Goal: Task Accomplishment & Management: Use online tool/utility

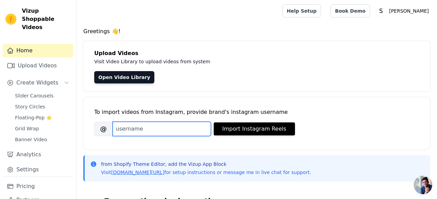
click at [187, 123] on input "Brand's Instagram Username" at bounding box center [162, 129] width 98 height 14
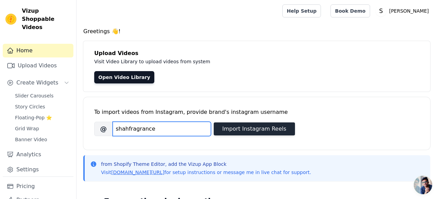
type input "shahfragrance"
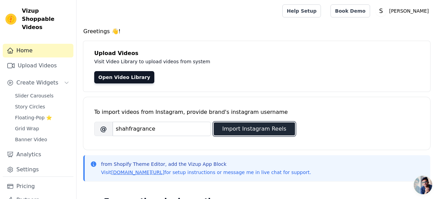
click at [255, 130] on button "Import Instagram Reels" at bounding box center [254, 128] width 81 height 13
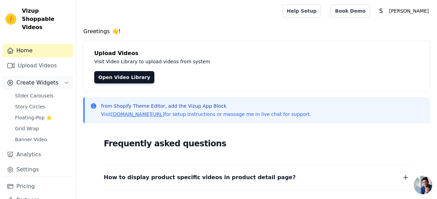
click at [52, 79] on button "Create Widgets" at bounding box center [38, 83] width 71 height 14
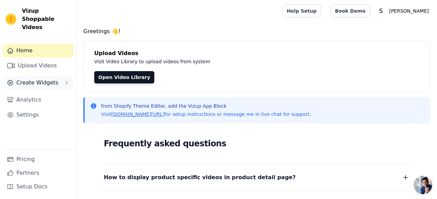
click at [52, 79] on button "Create Widgets" at bounding box center [38, 83] width 71 height 14
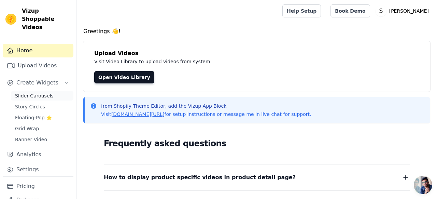
click at [36, 92] on span "Slider Carousels" at bounding box center [34, 95] width 39 height 7
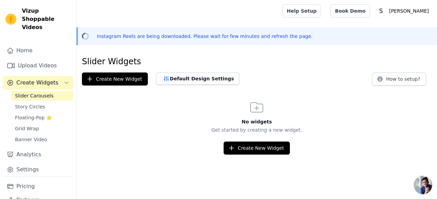
click at [251, 154] on html "Vizup Shoppable Videos Home Upload Videos Create Widgets Slider Carousels Story…" at bounding box center [218, 77] width 437 height 154
click at [246, 150] on button "Create New Widget" at bounding box center [257, 147] width 66 height 13
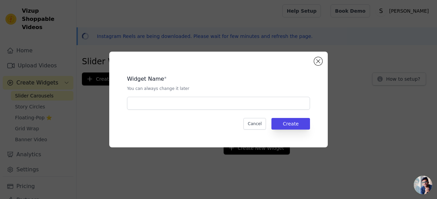
click at [217, 110] on div "Widget Name * You can always change it later Cancel Create" at bounding box center [218, 99] width 197 height 74
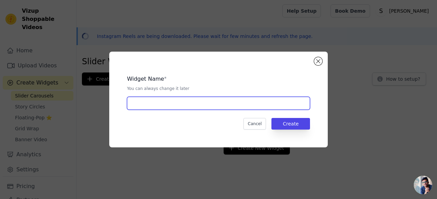
click at [218, 105] on input "text" at bounding box center [218, 103] width 183 height 13
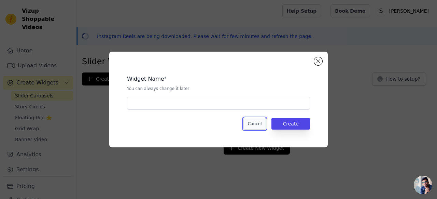
click at [255, 126] on button "Cancel" at bounding box center [254, 124] width 23 height 12
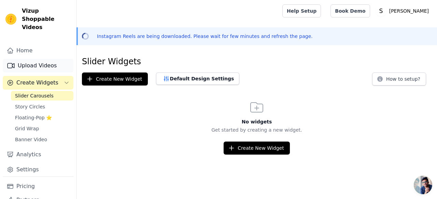
click at [46, 59] on link "Upload Videos" at bounding box center [38, 66] width 71 height 14
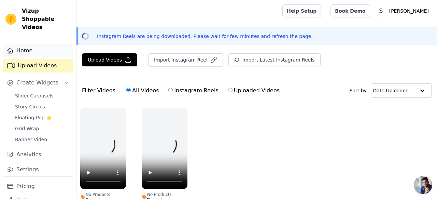
click at [37, 44] on link "Home" at bounding box center [38, 51] width 71 height 14
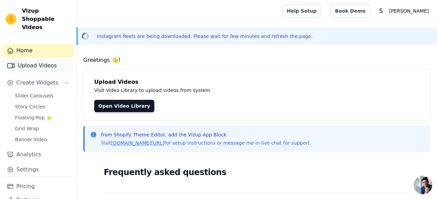
click at [38, 59] on link "Upload Videos" at bounding box center [38, 66] width 71 height 14
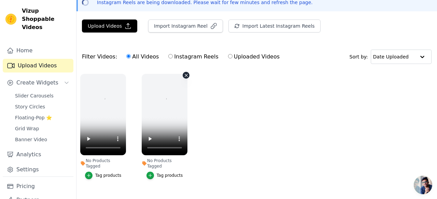
scroll to position [42, 0]
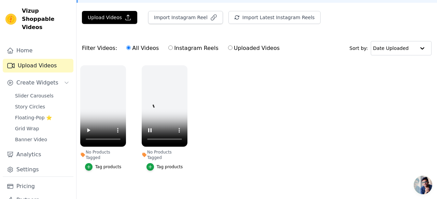
click at [168, 50] on label "Instagram Reels" at bounding box center [193, 48] width 51 height 9
click at [168, 50] on input "Instagram Reels" at bounding box center [170, 47] width 4 height 4
radio input "true"
click at [228, 51] on label "Uploaded Videos" at bounding box center [254, 48] width 52 height 9
click at [228, 50] on input "Uploaded Videos" at bounding box center [230, 47] width 4 height 4
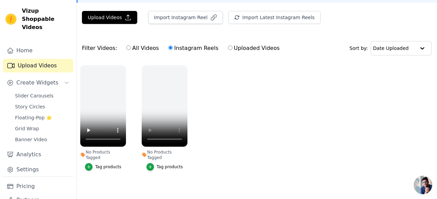
radio input "true"
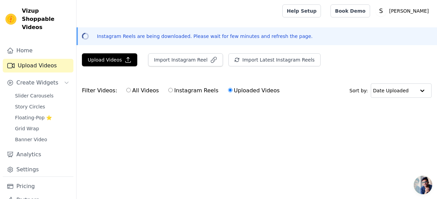
scroll to position [0, 0]
click at [127, 89] on input "All Videos" at bounding box center [128, 90] width 4 height 4
radio input "true"
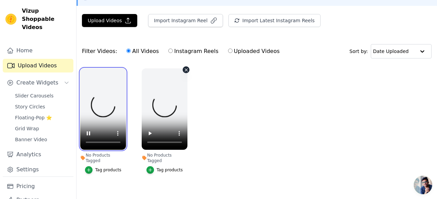
scroll to position [40, 0]
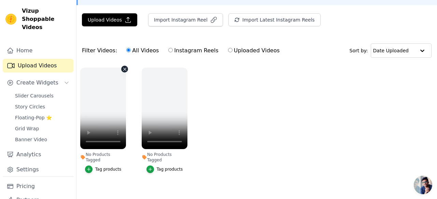
click at [124, 71] on button "No Products Tagged Tag products" at bounding box center [124, 69] width 7 height 7
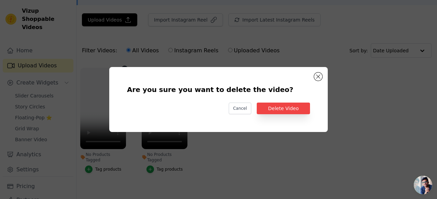
scroll to position [0, 0]
click at [277, 104] on button "Delete Video" at bounding box center [283, 108] width 53 height 12
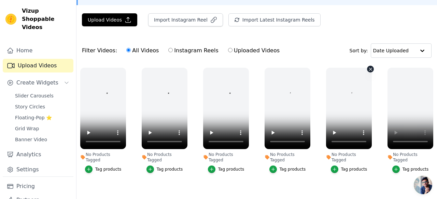
scroll to position [53, 0]
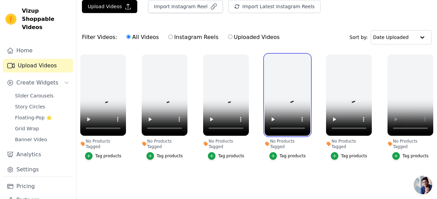
drag, startPoint x: 283, startPoint y: 105, endPoint x: 79, endPoint y: 101, distance: 204.5
click at [79, 101] on ul "No Products Tagged Tag products No Products Tagged Tag products No Products Tag…" at bounding box center [256, 119] width 360 height 137
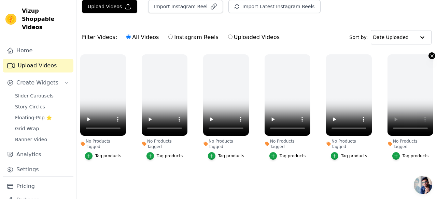
click at [431, 56] on icon "button" at bounding box center [431, 55] width 3 height 3
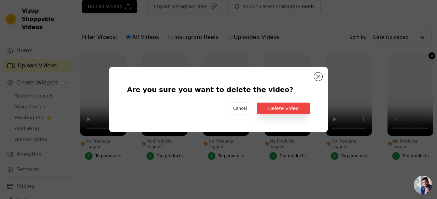
scroll to position [0, 0]
click at [288, 112] on button "Delete Video" at bounding box center [283, 108] width 53 height 12
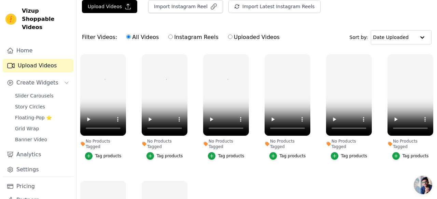
scroll to position [65, 0]
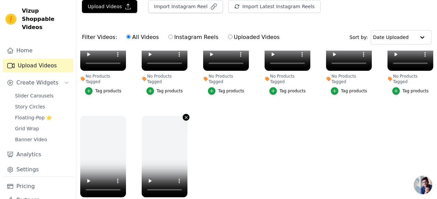
click at [186, 116] on icon "button" at bounding box center [186, 117] width 3 height 3
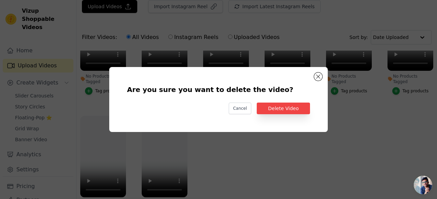
scroll to position [0, 0]
click at [259, 112] on button "Delete Video" at bounding box center [283, 108] width 53 height 12
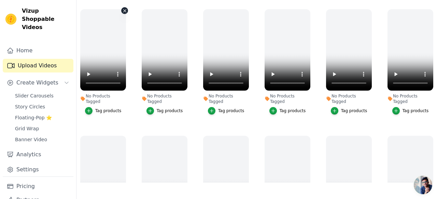
scroll to position [197, 0]
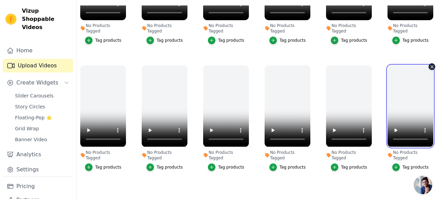
click at [408, 82] on video at bounding box center [410, 105] width 46 height 81
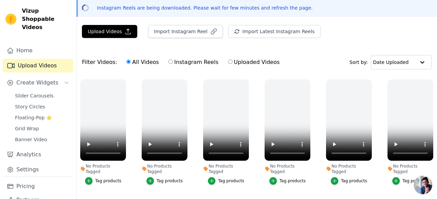
scroll to position [0, 0]
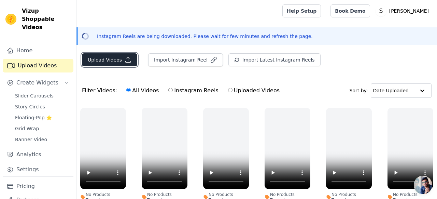
click at [104, 63] on button "Upload Videos" at bounding box center [109, 59] width 55 height 13
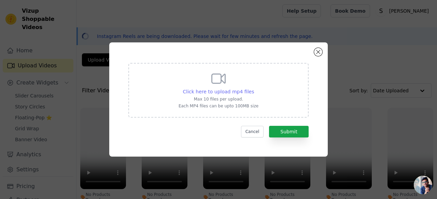
click at [238, 90] on span "Click here to upload mp4 files" at bounding box center [218, 91] width 71 height 5
click at [254, 88] on input "Click here to upload mp4 files Max 10 files per upload. Each MP4 files can be u…" at bounding box center [254, 88] width 0 height 0
type input "C:\fakepath\reel-11ec48-7.myshopify.com-3720759887032153712_280891018.mp4"
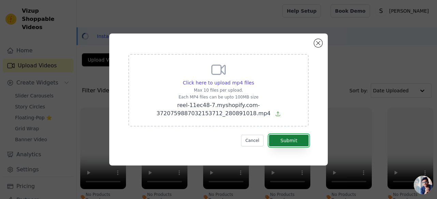
click at [292, 141] on button "Submit" at bounding box center [289, 140] width 40 height 12
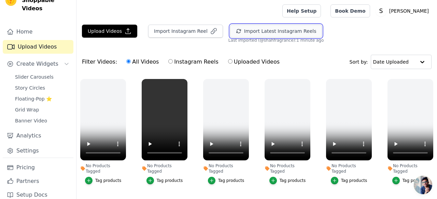
click at [250, 29] on button "Import Latest Instagram Reels" at bounding box center [276, 31] width 92 height 13
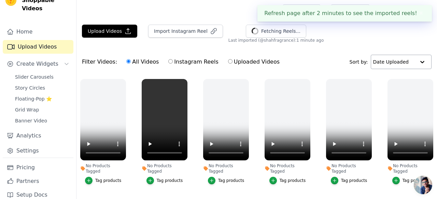
click at [398, 56] on input "text" at bounding box center [394, 62] width 42 height 14
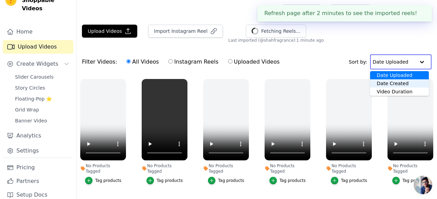
click at [388, 86] on div "Date Created" at bounding box center [399, 83] width 59 height 8
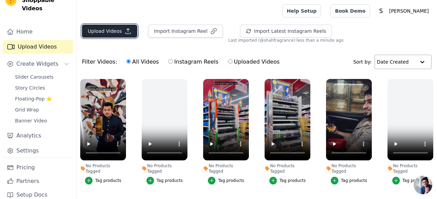
click at [129, 29] on icon "button" at bounding box center [128, 31] width 7 height 7
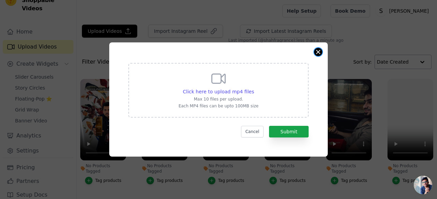
click at [316, 54] on button "Close modal" at bounding box center [318, 52] width 8 height 8
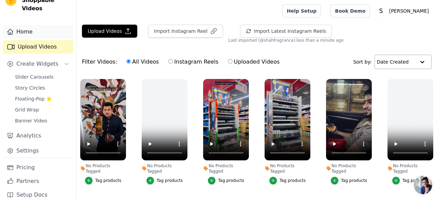
click at [36, 29] on link "Home" at bounding box center [38, 32] width 71 height 14
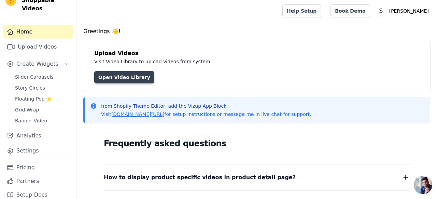
click at [126, 81] on link "Open Video Library" at bounding box center [124, 77] width 60 height 12
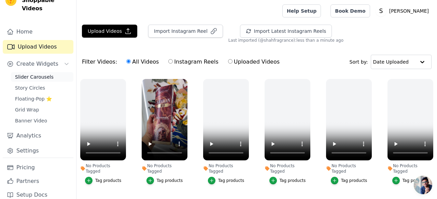
click at [57, 72] on link "Slider Carousels" at bounding box center [42, 77] width 62 height 10
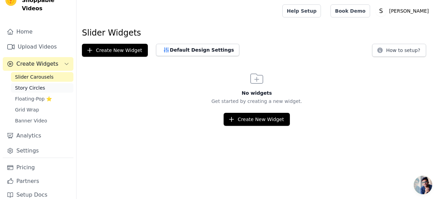
click at [54, 83] on link "Story Circles" at bounding box center [42, 88] width 62 height 10
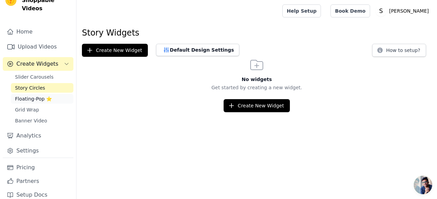
click at [49, 94] on link "Floating-Pop ⭐" at bounding box center [42, 99] width 62 height 10
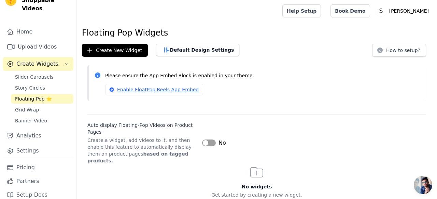
scroll to position [14, 0]
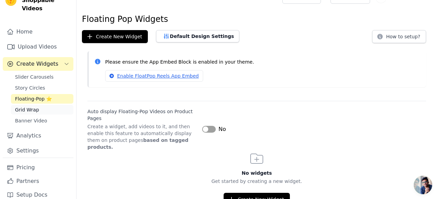
click at [44, 105] on link "Grid Wrap" at bounding box center [42, 110] width 62 height 10
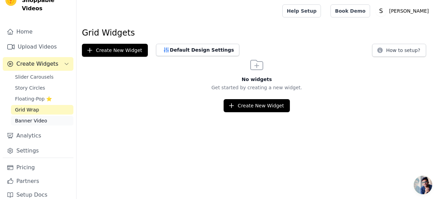
click at [44, 117] on span "Banner Video" at bounding box center [31, 120] width 32 height 7
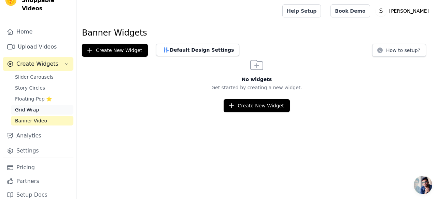
click at [40, 105] on link "Grid Wrap" at bounding box center [42, 110] width 62 height 10
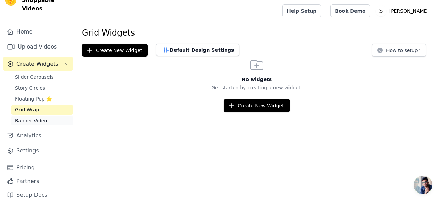
click at [40, 117] on span "Banner Video" at bounding box center [31, 120] width 32 height 7
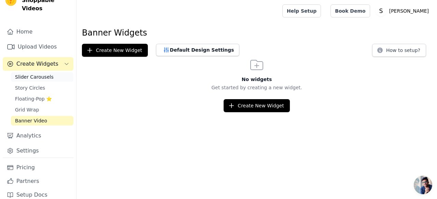
click at [40, 72] on link "Slider Carousels" at bounding box center [42, 77] width 62 height 10
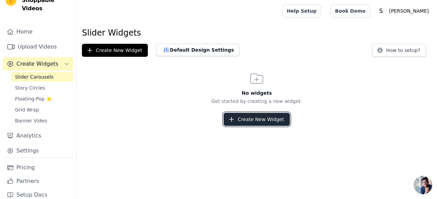
click at [231, 117] on icon "button" at bounding box center [231, 119] width 7 height 7
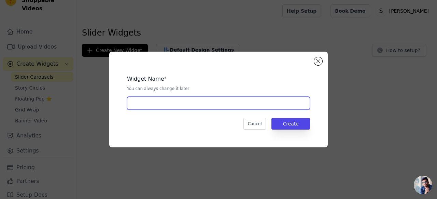
click at [211, 108] on input "text" at bounding box center [218, 103] width 183 height 13
click at [133, 101] on input "explore videos" at bounding box center [218, 103] width 183 height 13
type input "Explore videos"
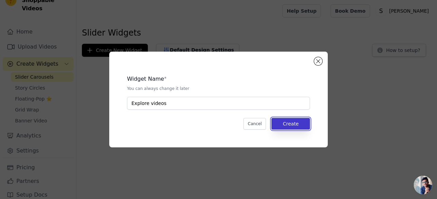
click at [284, 126] on button "Create" at bounding box center [290, 124] width 39 height 12
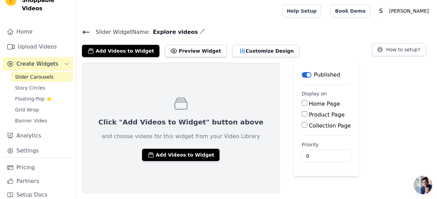
click at [309, 105] on label "Home Page" at bounding box center [324, 103] width 31 height 6
click at [302, 105] on input "Home Page" at bounding box center [304, 102] width 5 height 5
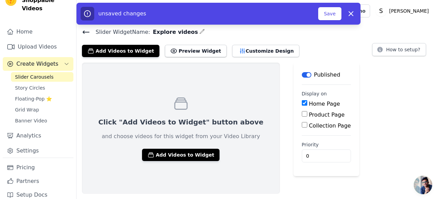
click at [309, 105] on label "Home Page" at bounding box center [324, 103] width 31 height 6
click at [302, 105] on input "Home Page" at bounding box center [304, 102] width 5 height 5
checkbox input "false"
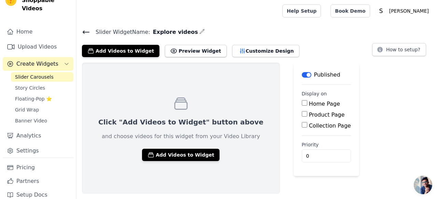
click at [309, 115] on label "Product Page" at bounding box center [327, 114] width 36 height 6
click at [302, 115] on input "Product Page" at bounding box center [304, 113] width 5 height 5
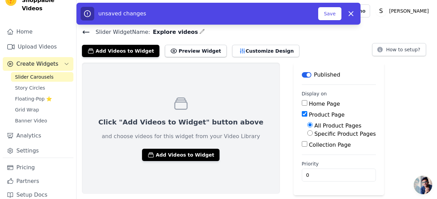
click at [309, 115] on label "Product Page" at bounding box center [327, 114] width 36 height 6
click at [302, 115] on input "Product Page" at bounding box center [304, 113] width 5 height 5
checkbox input "false"
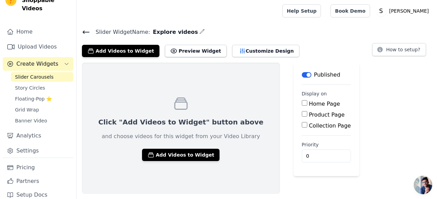
click at [302, 107] on div "Home Page" at bounding box center [326, 104] width 49 height 8
click at [309, 102] on label "Home Page" at bounding box center [324, 103] width 31 height 6
click at [302, 102] on input "Home Page" at bounding box center [304, 102] width 5 height 5
checkbox input "true"
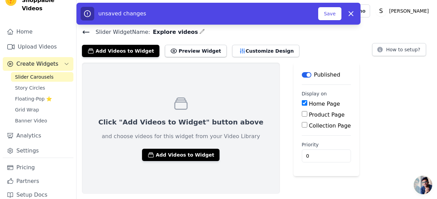
click at [309, 111] on label "Product Page" at bounding box center [327, 114] width 36 height 6
click at [302, 111] on input "Product Page" at bounding box center [304, 113] width 5 height 5
checkbox input "true"
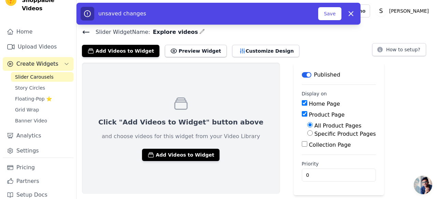
click at [309, 103] on label "Home Page" at bounding box center [324, 103] width 31 height 6
click at [302, 103] on input "Home Page" at bounding box center [304, 102] width 5 height 5
checkbox input "false"
click at [302, 111] on div "Product Page" at bounding box center [339, 115] width 74 height 8
click at [309, 114] on label "Product Page" at bounding box center [327, 114] width 36 height 6
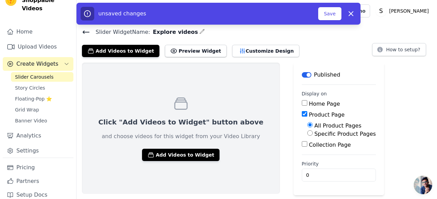
click at [302, 114] on input "Product Page" at bounding box center [304, 113] width 5 height 5
checkbox input "false"
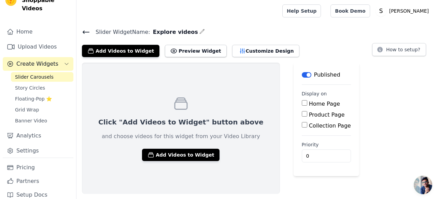
click at [302, 107] on div "Home Page" at bounding box center [326, 104] width 49 height 8
click at [309, 105] on label "Home Page" at bounding box center [324, 103] width 31 height 6
click at [302, 105] on input "Home Page" at bounding box center [304, 102] width 5 height 5
checkbox input "true"
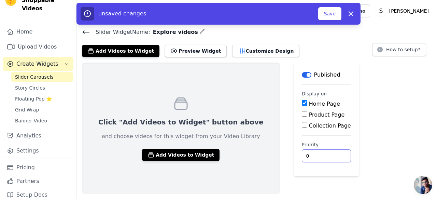
click at [302, 153] on input "0" at bounding box center [326, 155] width 49 height 13
type input "3"
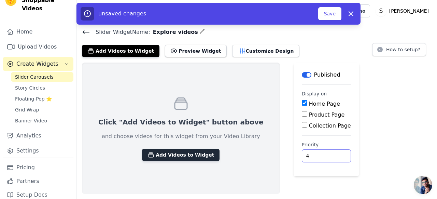
type input "4"
click at [188, 157] on button "Add Videos to Widget" at bounding box center [180, 154] width 77 height 12
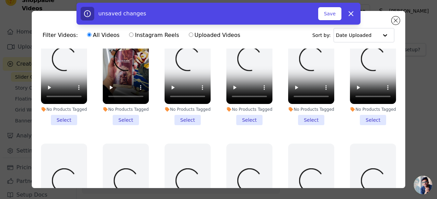
scroll to position [31, 0]
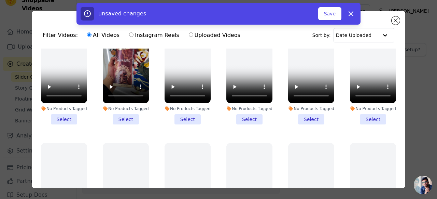
click at [128, 122] on li "No Products Tagged Select" at bounding box center [126, 72] width 46 height 103
click at [0, 0] on input "No Products Tagged Select" at bounding box center [0, 0] width 0 height 0
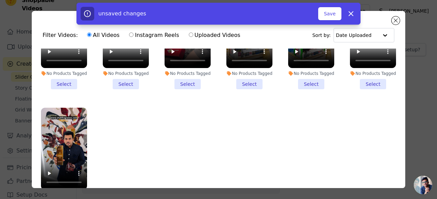
scroll to position [59, 0]
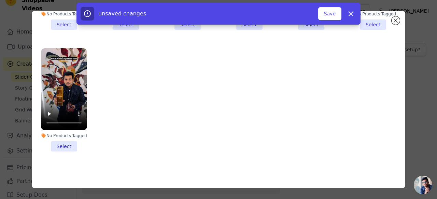
click at [68, 147] on li "No Products Tagged Select" at bounding box center [64, 99] width 46 height 103
click at [0, 0] on input "No Products Tagged Select" at bounding box center [0, 0] width 0 height 0
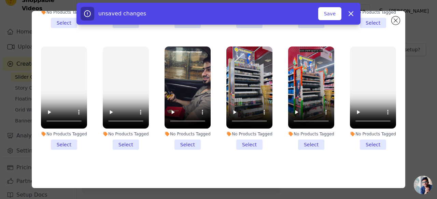
scroll to position [555, 0]
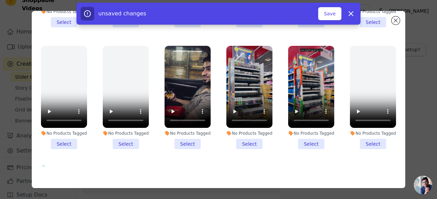
click at [313, 146] on li "No Products Tagged Select" at bounding box center [311, 97] width 46 height 103
click at [0, 0] on input "No Products Tagged Select" at bounding box center [0, 0] width 0 height 0
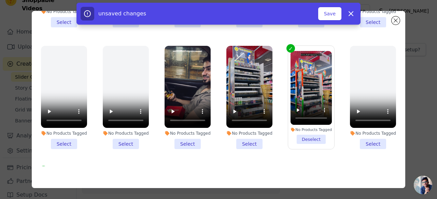
click at [252, 143] on li "No Products Tagged Select" at bounding box center [249, 97] width 46 height 103
click at [0, 0] on input "No Products Tagged Select" at bounding box center [0, 0] width 0 height 0
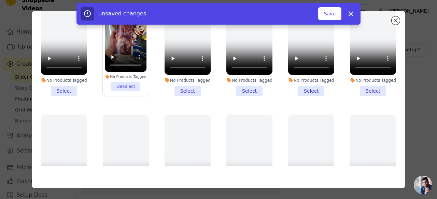
scroll to position [0, 0]
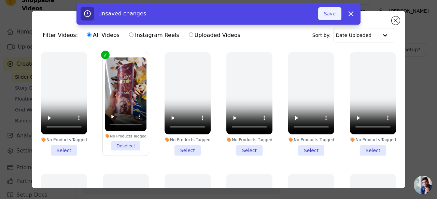
click at [330, 12] on button "Save" at bounding box center [329, 13] width 23 height 13
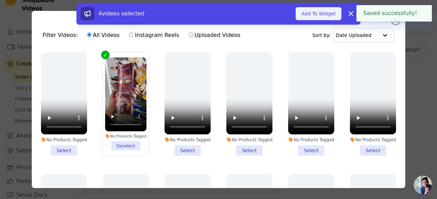
click at [336, 14] on button "Add To Widget" at bounding box center [319, 13] width 46 height 13
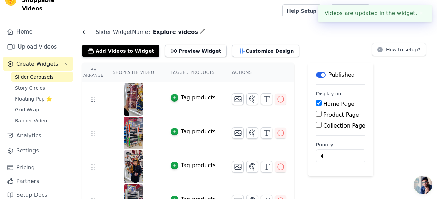
scroll to position [18, 0]
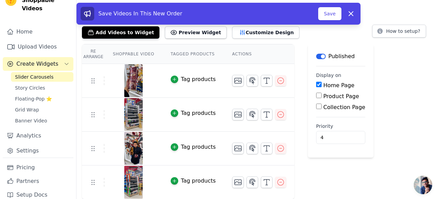
click at [132, 54] on th "Shoppable Video" at bounding box center [133, 53] width 58 height 19
click at [101, 51] on th "Re Arrange" at bounding box center [93, 53] width 23 height 19
click at [127, 51] on th "Shoppable Video" at bounding box center [133, 53] width 58 height 19
click at [181, 29] on button "Preview Widget" at bounding box center [195, 32] width 61 height 12
click at [238, 31] on button "Customize Design" at bounding box center [265, 32] width 67 height 12
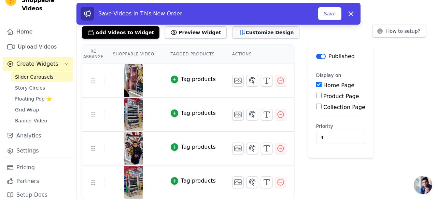
scroll to position [0, 0]
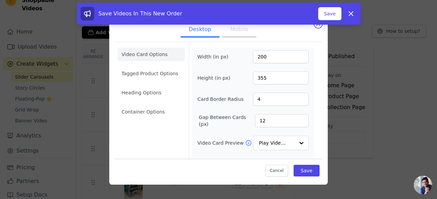
click at [235, 32] on button "Mobile" at bounding box center [239, 30] width 34 height 15
click at [206, 33] on button "Desktop" at bounding box center [200, 30] width 39 height 15
click at [263, 145] on input "Video Card Preview" at bounding box center [276, 143] width 35 height 14
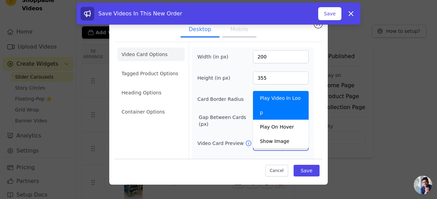
click at [263, 145] on input "Video Card Preview" at bounding box center [276, 143] width 35 height 14
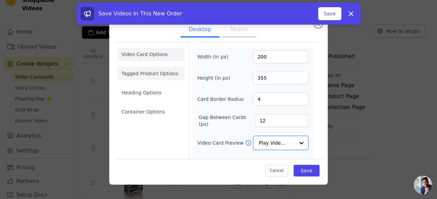
click at [173, 77] on li "Tagged Product Options" at bounding box center [150, 74] width 67 height 14
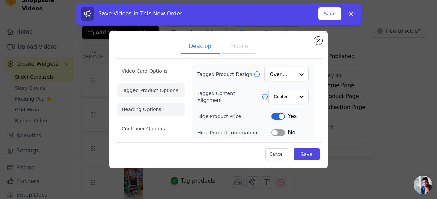
click at [168, 108] on li "Heading Options" at bounding box center [150, 109] width 67 height 14
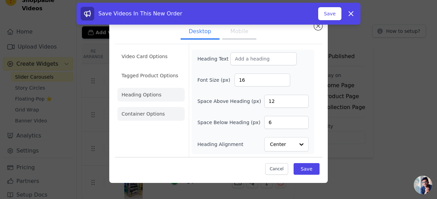
click at [166, 113] on li "Container Options" at bounding box center [150, 114] width 67 height 14
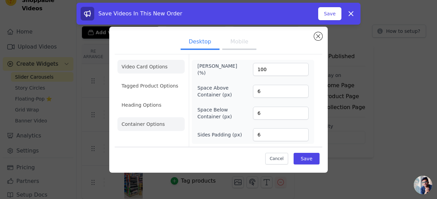
click at [158, 70] on li "Video Card Options" at bounding box center [150, 67] width 67 height 14
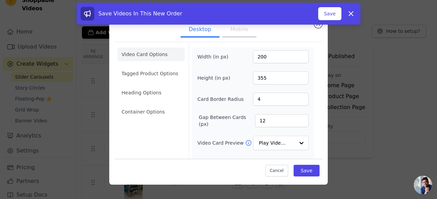
click at [232, 32] on button "Mobile" at bounding box center [239, 30] width 34 height 15
click at [199, 35] on button "Desktop" at bounding box center [200, 30] width 39 height 15
click at [277, 171] on button "Cancel" at bounding box center [276, 171] width 23 height 12
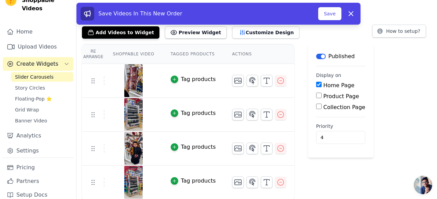
click at [194, 76] on div "Tag products" at bounding box center [198, 79] width 35 height 8
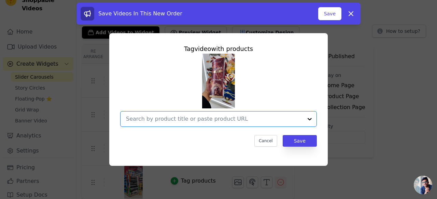
click at [152, 121] on input "text" at bounding box center [214, 119] width 177 height 8
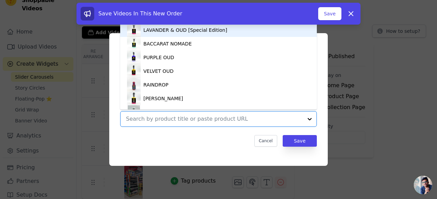
paste input "https://www.shahfragrance.com/collections/agarbatti-incense"
type input "https://www.shahfragrance.com/collections/agarbatti-incense"
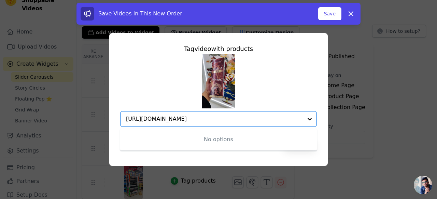
click at [214, 122] on input "https://www.shahfragrance.com/collections/agarbatti-incense" at bounding box center [214, 119] width 177 height 8
click at [207, 117] on input "https://www.shahfragrance.com/collections/agarbatti-incense" at bounding box center [214, 119] width 177 height 8
click at [227, 118] on input "https://www.shahfragrance.com/collections/agarbatti-incense" at bounding box center [214, 119] width 177 height 8
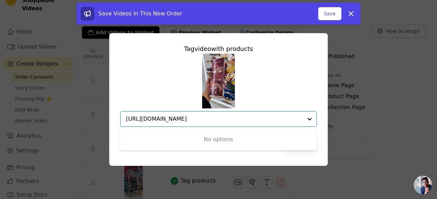
click at [227, 118] on input "https://www.shahfragrance.com/collections/agarbatti-incense" at bounding box center [214, 119] width 177 height 8
type input "a"
type input "collecti\\\\\\\"
click at [408, 145] on div "Tag video with products No options Option undefined, selected. Cancel Save" at bounding box center [218, 99] width 415 height 154
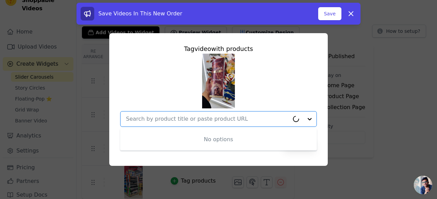
scroll to position [18, 0]
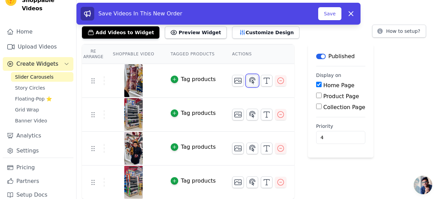
click at [250, 79] on icon "button" at bounding box center [252, 80] width 8 height 8
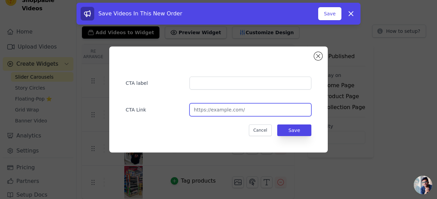
click at [220, 106] on input "url" at bounding box center [250, 109] width 122 height 13
paste input "https://www.shahfragrance.com/collections/agarbatti-incense"
type input "https://www.shahfragrance.com/collections/agarbatti-incense"
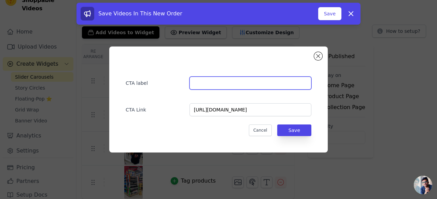
click at [217, 84] on input "text" at bounding box center [250, 82] width 122 height 13
type input "A"
type input "shop with the finest incense"
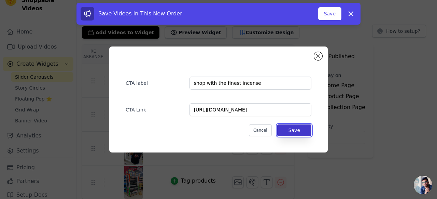
click at [293, 132] on button "Save" at bounding box center [294, 130] width 34 height 12
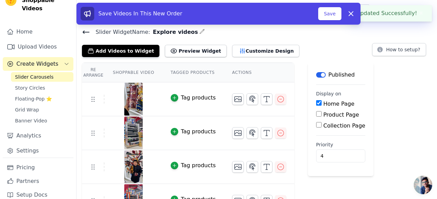
scroll to position [18, 0]
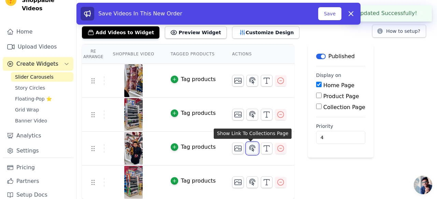
click at [250, 145] on icon "button" at bounding box center [252, 148] width 8 height 8
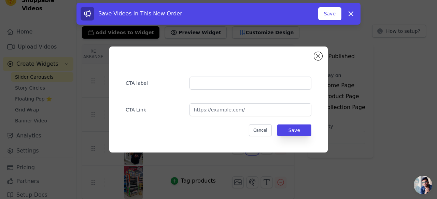
scroll to position [0, 0]
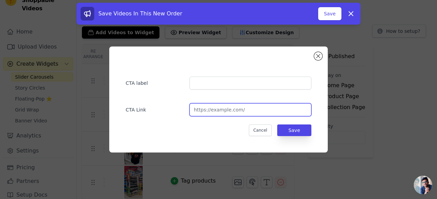
click at [226, 113] on input "url" at bounding box center [250, 109] width 122 height 13
paste input "https://www.shahfragrance.com/collections/agarbatti-incense"
type input "https://www.shahfragrance.com/collections/agarbatti-incense"
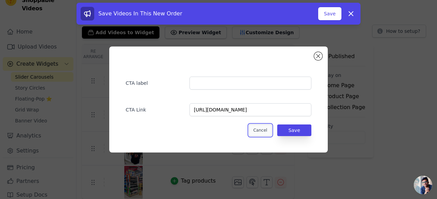
click at [267, 127] on button "Cancel" at bounding box center [260, 130] width 23 height 12
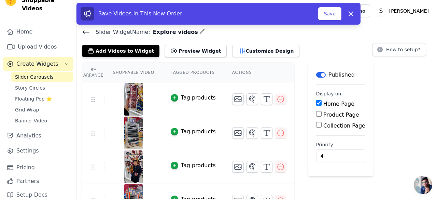
scroll to position [18, 0]
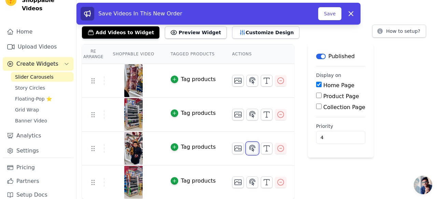
click at [254, 149] on button "button" at bounding box center [252, 148] width 12 height 12
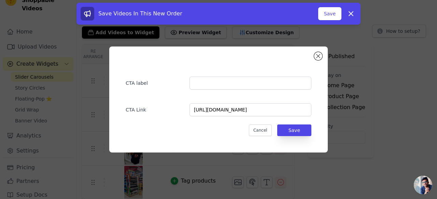
click at [229, 156] on div "CTA label CTA Link https://www.shahfragrance.com/collections/agarbatti-incense …" at bounding box center [218, 100] width 415 height 128
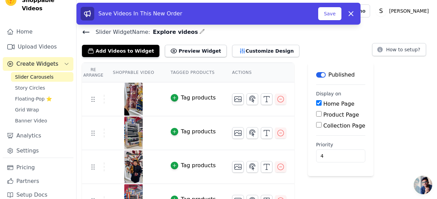
scroll to position [18, 0]
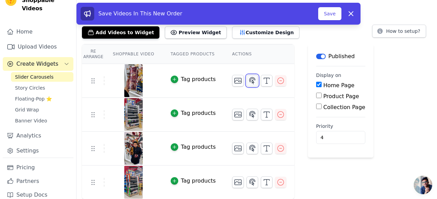
click at [251, 83] on icon "button" at bounding box center [253, 80] width 6 height 6
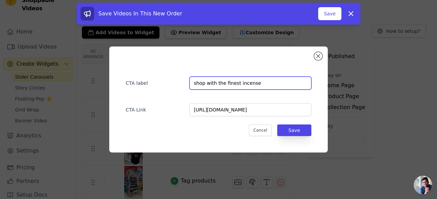
click at [248, 85] on input "shop with the finest incense" at bounding box center [250, 82] width 122 height 13
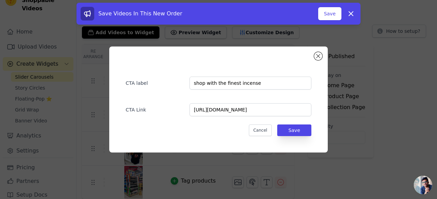
click at [215, 156] on div "CTA label shop with the finest incense CTA Link https://www.shahfragrance.com/c…" at bounding box center [218, 100] width 415 height 128
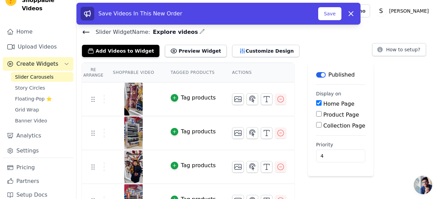
scroll to position [18, 0]
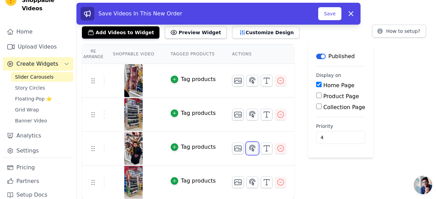
click at [254, 145] on icon "button" at bounding box center [252, 148] width 8 height 8
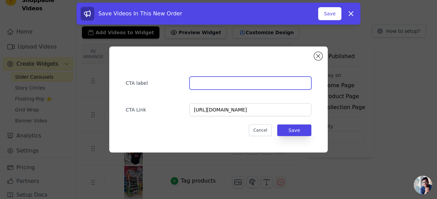
click at [235, 85] on input "text" at bounding box center [250, 82] width 122 height 13
paste input "shop with the finest incense"
type input "shop with the finest incense"
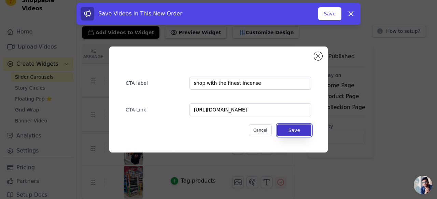
click at [294, 131] on button "Save" at bounding box center [294, 130] width 34 height 12
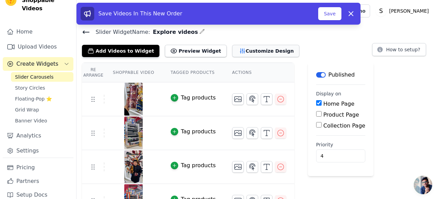
click at [232, 56] on button "Customize Design" at bounding box center [265, 51] width 67 height 12
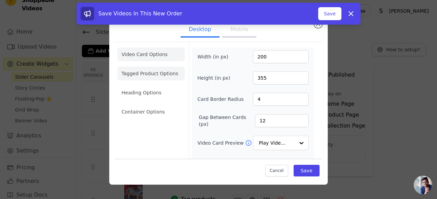
click at [148, 78] on li "Tagged Product Options" at bounding box center [150, 74] width 67 height 14
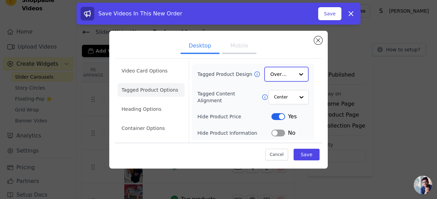
click at [272, 73] on input "Tagged Product Design" at bounding box center [282, 74] width 24 height 14
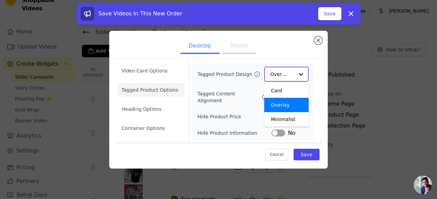
click at [274, 105] on div "Overlay" at bounding box center [286, 105] width 44 height 14
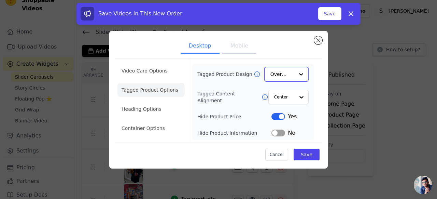
click at [273, 70] on input "Tagged Product Design" at bounding box center [282, 74] width 24 height 14
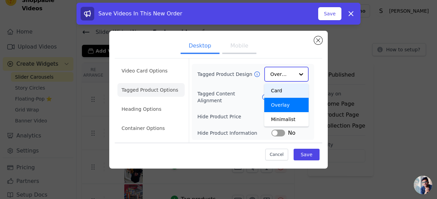
click at [276, 95] on div "Card" at bounding box center [286, 90] width 44 height 14
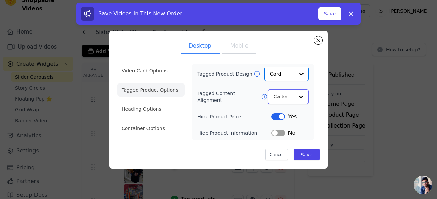
click at [281, 93] on input "Tagged Content Alignment" at bounding box center [284, 97] width 20 height 14
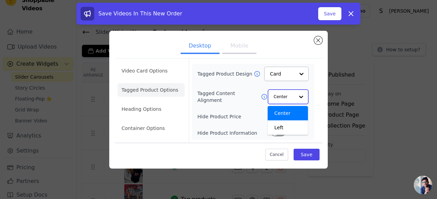
click at [283, 103] on input "Tagged Content Alignment" at bounding box center [284, 97] width 20 height 14
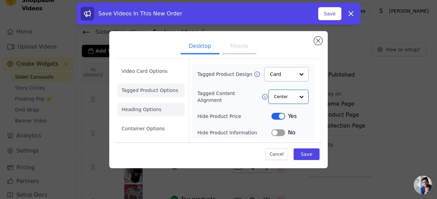
click at [155, 114] on li "Heading Options" at bounding box center [150, 109] width 67 height 14
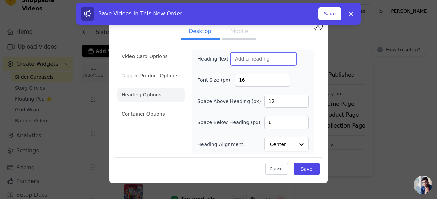
click at [250, 61] on input "Heading Text" at bounding box center [263, 58] width 66 height 13
type input "e"
type input "Explore Our Page"
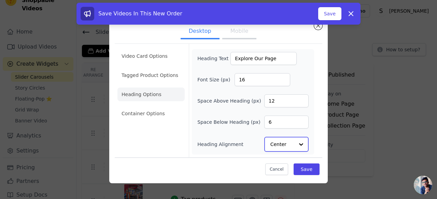
click at [282, 145] on input "Heading Alignment" at bounding box center [282, 144] width 24 height 14
click at [282, 146] on input "Heading Alignment" at bounding box center [282, 144] width 24 height 14
click at [282, 143] on input "Heading Alignment" at bounding box center [282, 144] width 24 height 14
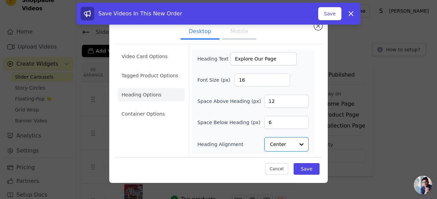
click at [153, 110] on li "Container Options" at bounding box center [150, 114] width 67 height 14
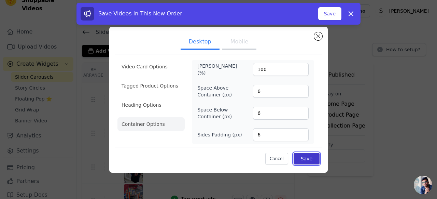
click at [301, 156] on button "Save" at bounding box center [307, 159] width 26 height 12
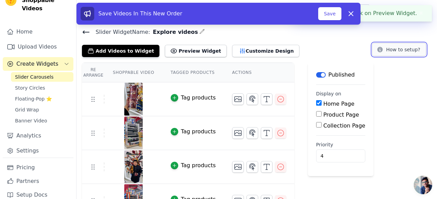
click at [405, 54] on button "How to setup?" at bounding box center [399, 49] width 54 height 13
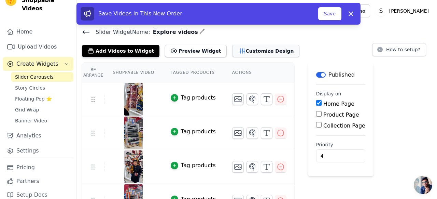
click at [234, 53] on button "Customize Design" at bounding box center [265, 51] width 67 height 12
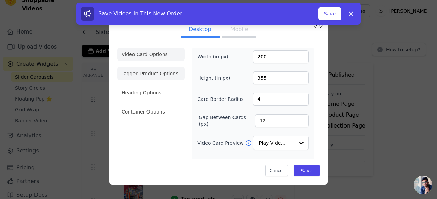
click at [140, 75] on li "Tagged Product Options" at bounding box center [150, 74] width 67 height 14
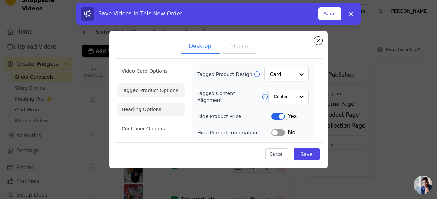
click at [146, 106] on li "Heading Options" at bounding box center [150, 109] width 67 height 14
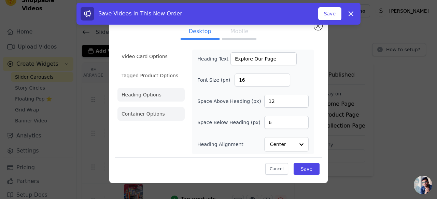
click at [147, 113] on li "Container Options" at bounding box center [150, 114] width 67 height 14
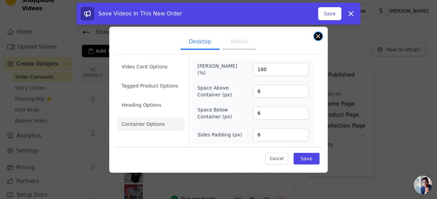
click at [319, 38] on button "Close modal" at bounding box center [318, 36] width 8 height 8
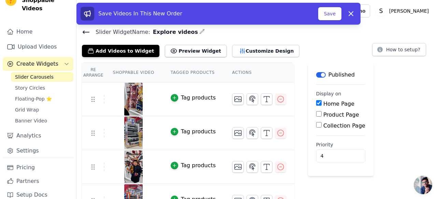
scroll to position [18, 0]
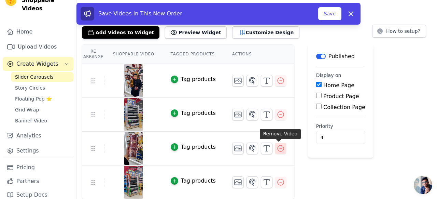
click at [279, 152] on button "button" at bounding box center [280, 148] width 11 height 11
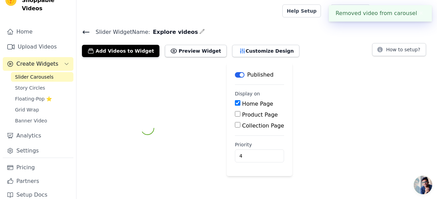
scroll to position [0, 0]
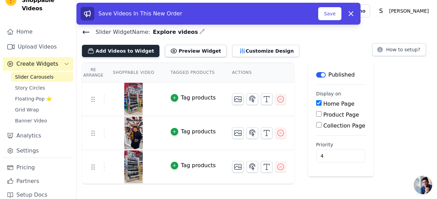
click at [137, 54] on button "Add Videos to Widget" at bounding box center [120, 51] width 77 height 12
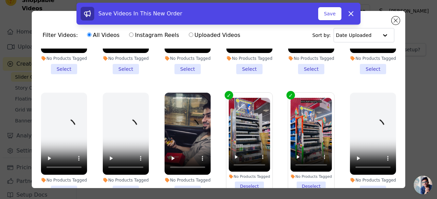
scroll to position [622, 0]
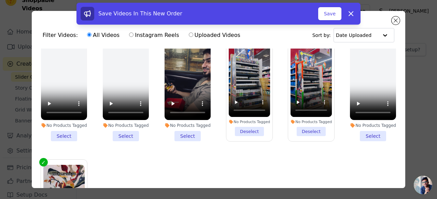
click at [187, 136] on li "No Products Tagged Select" at bounding box center [188, 89] width 46 height 103
click at [0, 0] on input "No Products Tagged Select" at bounding box center [0, 0] width 0 height 0
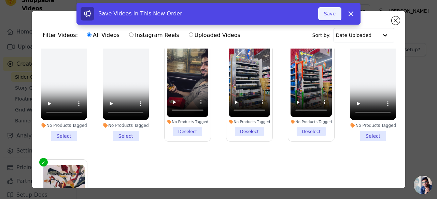
click at [330, 18] on button "Save" at bounding box center [329, 13] width 23 height 13
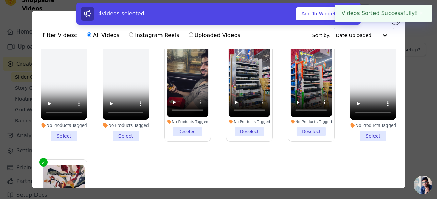
click at [396, 21] on div "Videos Sorted Successfully! ✖" at bounding box center [383, 13] width 97 height 16
click at [308, 18] on button "Add To Widget" at bounding box center [319, 13] width 46 height 13
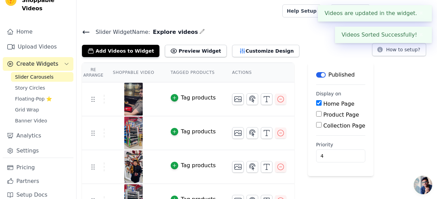
scroll to position [18, 0]
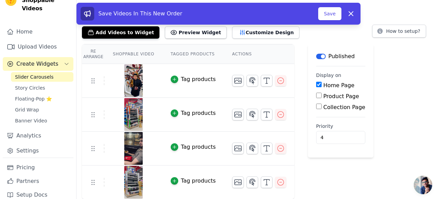
click at [138, 178] on img at bounding box center [133, 182] width 19 height 33
click at [239, 183] on icon "button" at bounding box center [238, 182] width 8 height 8
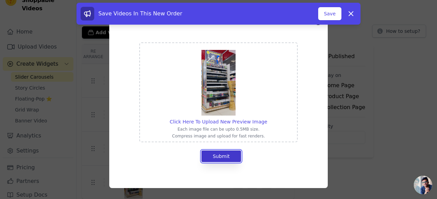
click at [225, 154] on button "Submit" at bounding box center [221, 156] width 40 height 12
click at [217, 153] on button "Submit" at bounding box center [221, 156] width 40 height 12
click at [223, 113] on img at bounding box center [218, 83] width 34 height 66
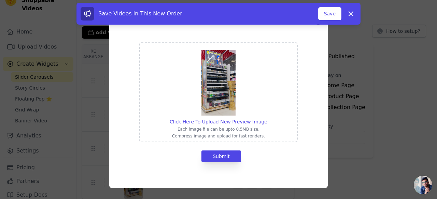
click at [267, 118] on input "Click Here To Upload New Preview Image Each image file can be upto 0.5MB size. …" at bounding box center [267, 118] width 0 height 0
click at [335, 15] on button "Save" at bounding box center [329, 13] width 23 height 13
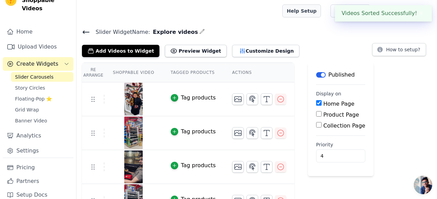
click at [321, 14] on link "Help Setup" at bounding box center [301, 10] width 39 height 13
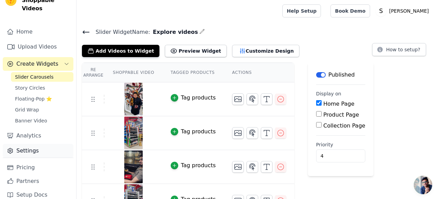
click at [29, 144] on link "Settings" at bounding box center [38, 151] width 71 height 14
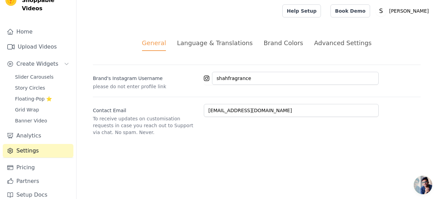
click at [272, 43] on div "Brand Colors" at bounding box center [284, 42] width 40 height 9
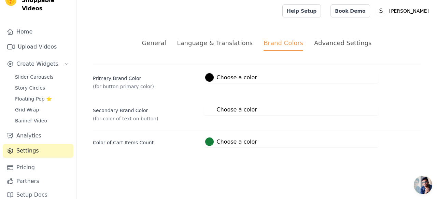
click at [208, 112] on div at bounding box center [209, 109] width 9 height 9
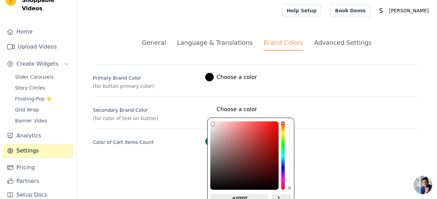
scroll to position [23, 0]
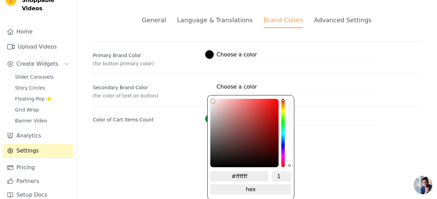
click at [195, 117] on div "Primary Brand Color (for button primary color) #000000 Choose a color #000000 1…" at bounding box center [257, 83] width 328 height 83
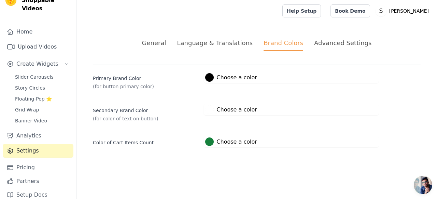
scroll to position [0, 0]
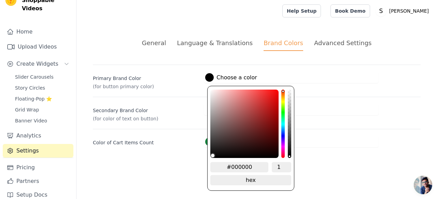
click at [206, 80] on label "#000000 Choose a color" at bounding box center [231, 77] width 52 height 9
type input "#2b2828"
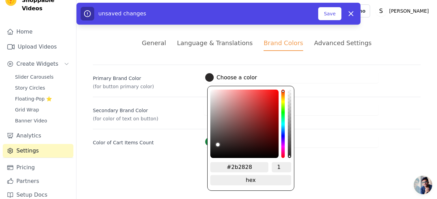
type input "#2d2929"
type input "#2e2a2a"
type input "#3d3838"
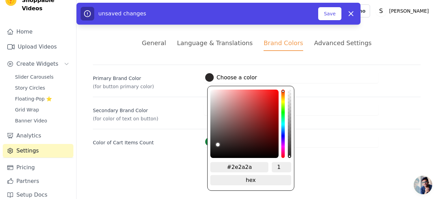
type input "#3d3838"
type input "#665e5e"
type input "#c9baba"
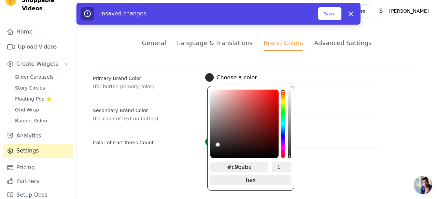
type input "#e8d6d6"
type input "#ffebeb"
type input "#ffecec"
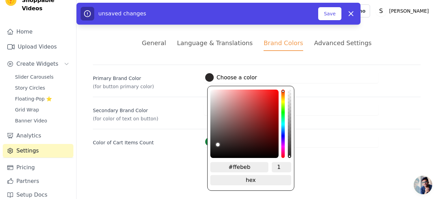
type input "#ffecec"
type input "#ffefef"
type input "#fff1f1"
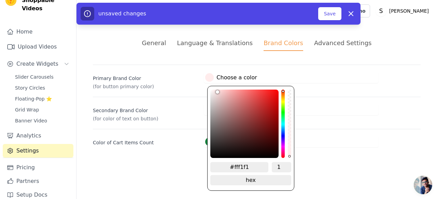
type input "#fff4f4"
type input "#fff5f5"
type input "#fff6f6"
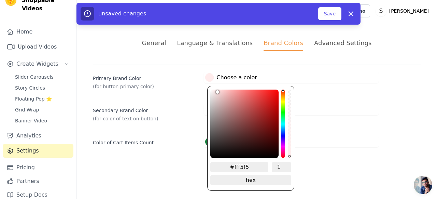
type input "#fff6f6"
type input "#fff8f8"
type input "#fff9f9"
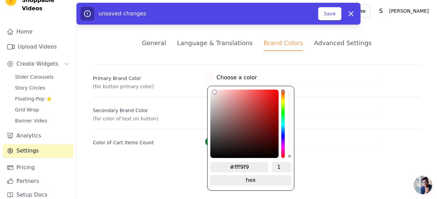
type input "#fffafa"
type input "#fffcfc"
type input "#fffdfd"
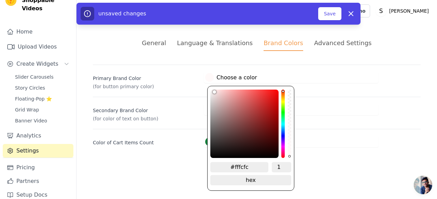
type input "#fffdfd"
type input "#fffefe"
type input "#ffffff"
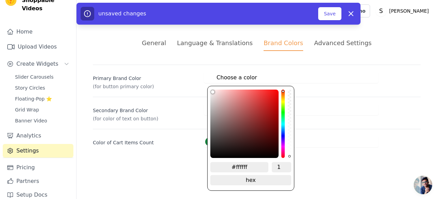
drag, startPoint x: 216, startPoint y: 146, endPoint x: 206, endPoint y: 61, distance: 85.6
click at [206, 61] on div "General Language & Translations Brand Colors Advanced Settings unsaved changes …" at bounding box center [256, 93] width 360 height 142
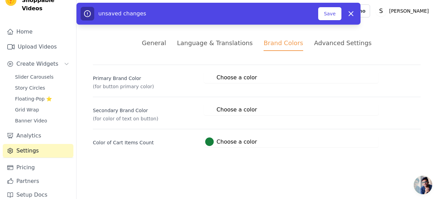
click at [198, 101] on div "Secondary Brand Color (for color of text on button) #ffffff Choose a color #fff…" at bounding box center [257, 109] width 328 height 25
click at [217, 114] on button "#ffffff Choose a color #ffffff 1 hex change to rgb" at bounding box center [231, 109] width 54 height 11
click at [211, 111] on div at bounding box center [209, 109] width 9 height 9
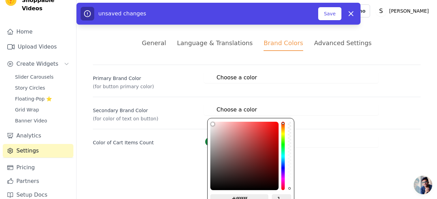
type input "#e3cfcf"
type input "#ddc9c9"
type input "#ccbaba"
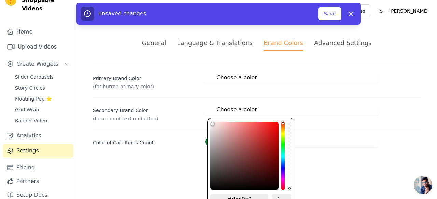
type input "#ccbaba"
type input "#b3a3a3"
type input "#968989"
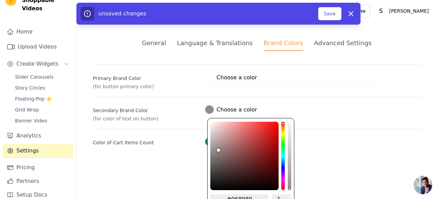
type input "#837878"
type input "#6c6363"
type input "#2b2828"
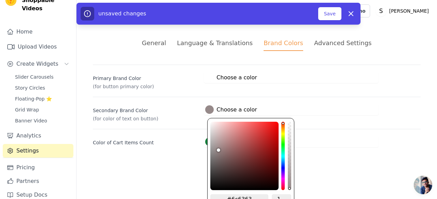
type input "#2b2828"
type input "#0b0a0a"
type input "#000000"
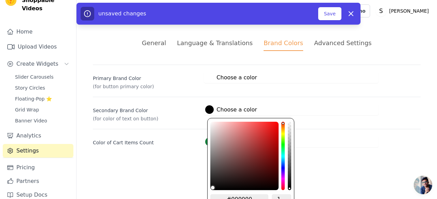
drag, startPoint x: 216, startPoint y: 129, endPoint x: 187, endPoint y: 207, distance: 83.7
click at [187, 164] on html "Vizup Shoppable Videos Home Upload Videos Create Widgets Slider Carousels Story…" at bounding box center [218, 82] width 437 height 164
click at [181, 147] on div "General Language & Translations Brand Colors Advanced Settings unsaved changes …" at bounding box center [256, 93] width 360 height 142
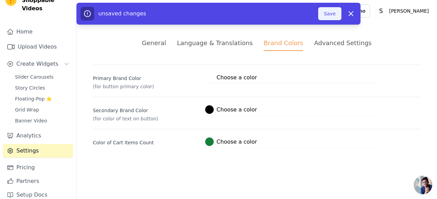
click at [328, 15] on button "Save" at bounding box center [329, 13] width 23 height 13
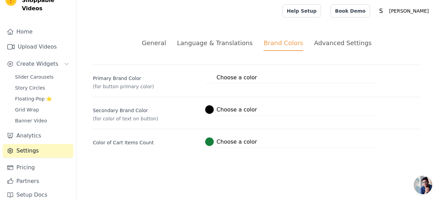
click at [208, 81] on div at bounding box center [209, 77] width 9 height 9
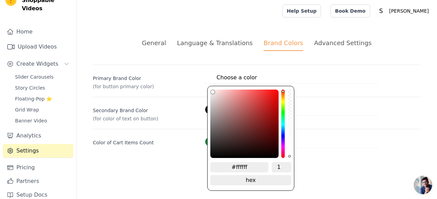
type input "#f4eaea"
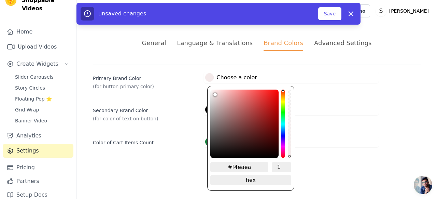
type input "#f4e9e9"
type input "#f4e8e8"
type input "#f4e7e7"
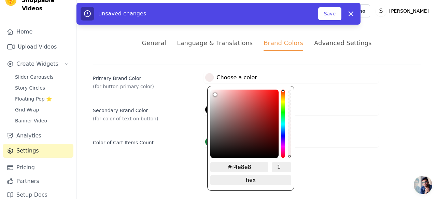
type input "#f4e7e7"
type input "#f4e3e3"
type input "#f4d9d9"
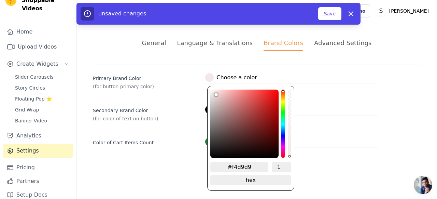
type input "#f4d7d7"
type input "#f4d3d3"
type input "#f4d1d1"
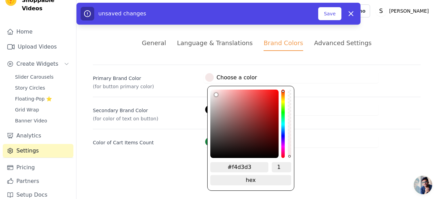
type input "#f4d1d1"
type input "#f4cfcf"
type input "#f5c5c5"
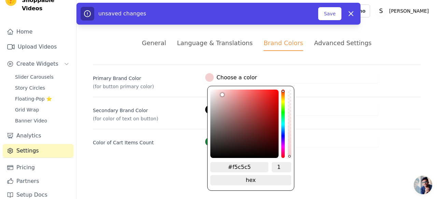
type input "#fbafaf"
type input "#ff8d8d"
type input "#ff6161"
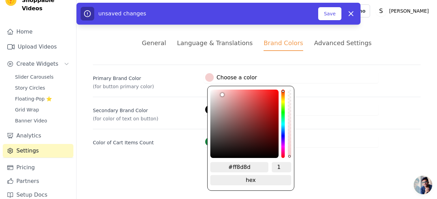
type input "#ff6161"
type input "#ff5858"
type input "#ff4f4f"
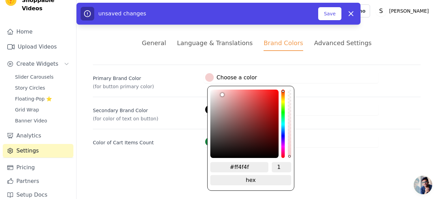
type input "#ff4c4c"
type input "#ff3c3c"
type input "#ff0b0b"
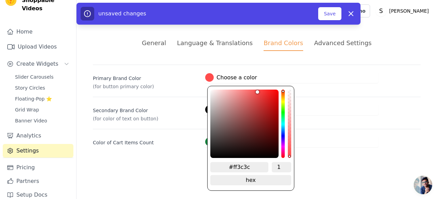
type input "#ff0b0b"
type input "#ff0000"
drag, startPoint x: 213, startPoint y: 92, endPoint x: 333, endPoint y: 75, distance: 121.3
click at [333, 75] on div "#ff0000 Choose a color #ff0000 1 hex change to rgb" at bounding box center [291, 77] width 175 height 11
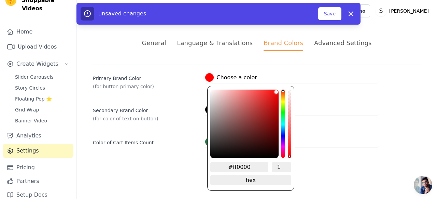
click at [156, 101] on div "Secondary Brand Color (for color of text on button) #000000 Choose a color #000…" at bounding box center [257, 109] width 328 height 25
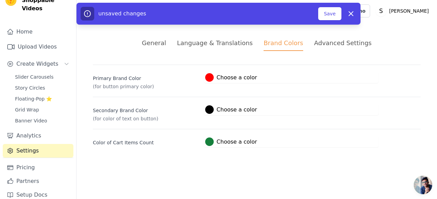
click at [323, 46] on div "Advanced Settings" at bounding box center [342, 42] width 57 height 9
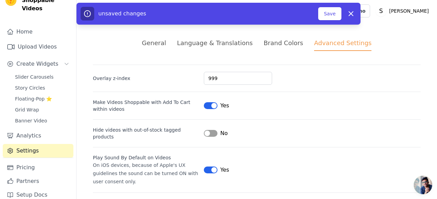
click at [267, 48] on li "Brand Colors" at bounding box center [284, 44] width 40 height 13
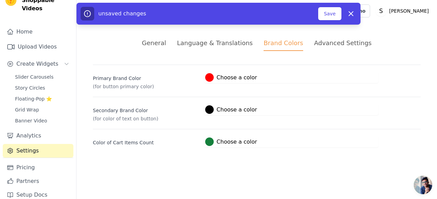
click at [222, 43] on div "Language & Translations" at bounding box center [215, 42] width 76 height 9
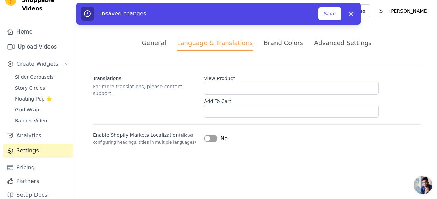
click at [275, 44] on div "Brand Colors" at bounding box center [284, 42] width 40 height 9
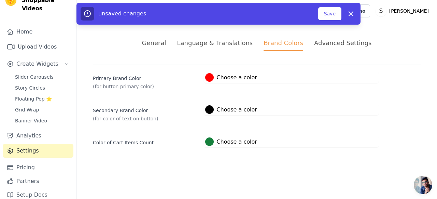
click at [232, 44] on div "Language & Translations" at bounding box center [215, 42] width 76 height 9
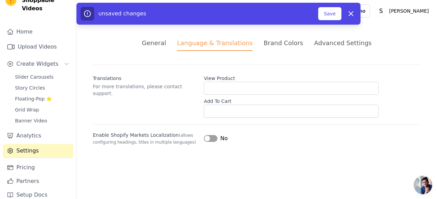
click at [274, 43] on div "Brand Colors" at bounding box center [284, 42] width 40 height 9
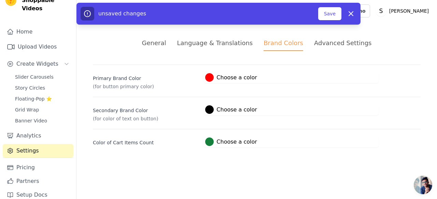
click at [207, 107] on div at bounding box center [209, 109] width 9 height 9
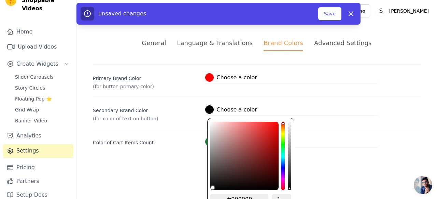
type input "#aaa1a1"
type input "#aba2a2"
type input "#afa5a5"
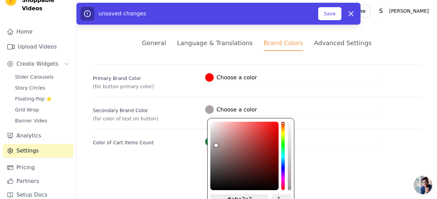
type input "#afa5a5"
type input "#c3b9b9"
type input "#e2d6d6"
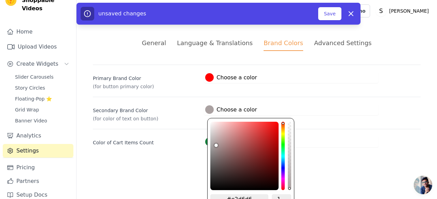
type input "#fff3f3"
type input "#fff5f5"
type input "#fff8f8"
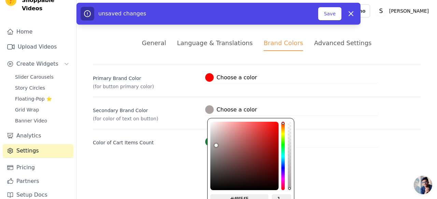
type input "#fff8f8"
type input "#fffafa"
type input "#fffcfc"
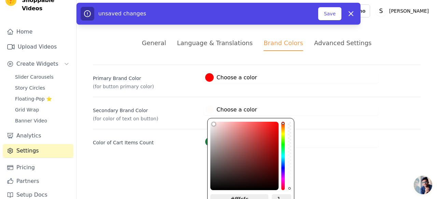
type input "#fffdfd"
type input "#fffefe"
type input "#ffffff"
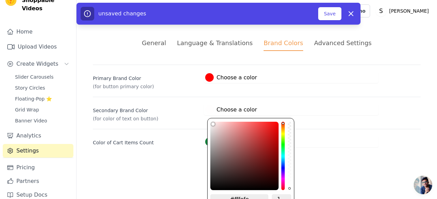
type input "#ffffff"
drag, startPoint x: 214, startPoint y: 144, endPoint x: 201, endPoint y: 95, distance: 50.5
click at [201, 95] on div "Primary Brand Color (for button primary color) #ff0000 Choose a color #ff0000 1…" at bounding box center [257, 106] width 328 height 83
type input "#dbc9c9"
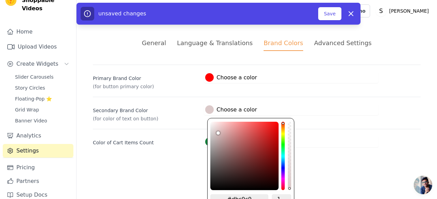
type input "#dac8c8"
type input "#d7c6c6"
type input "#cfbdbd"
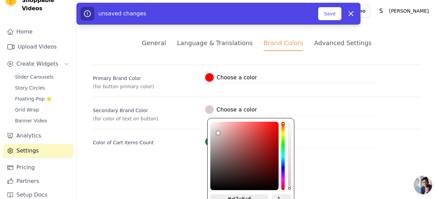
type input "#cfbdbd"
type input "#c1b0b0"
type input "#b3a4a4"
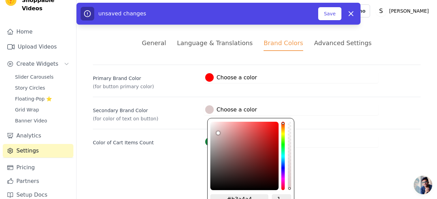
type input "#a89c9c"
type input "#878181"
type input "#797474"
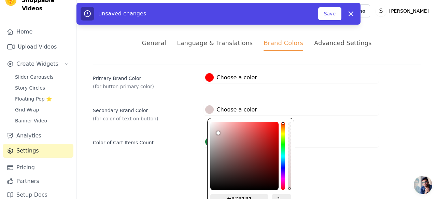
type input "#797474"
type input "#666464"
type input "#555555"
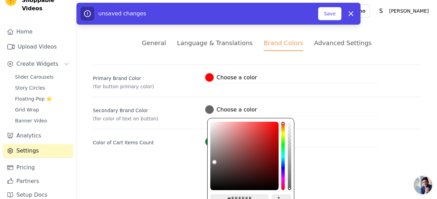
type input "#4a4a4a"
type input "#3d3d3d"
type input "#333333"
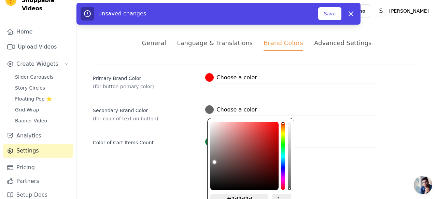
type input "#333333"
type input "#2b2b2b"
type input "#242424"
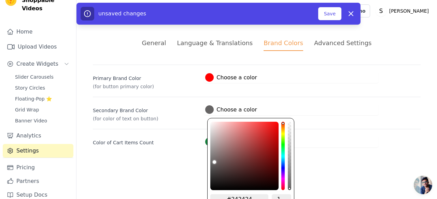
type input "#1f1f1f"
type input "#1b1b1b"
type input "#171717"
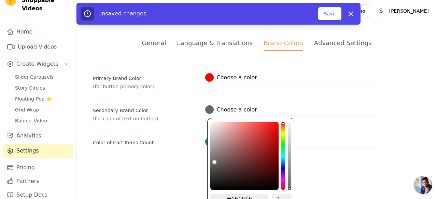
type input "#171717"
type input "#161616"
type input "#141414"
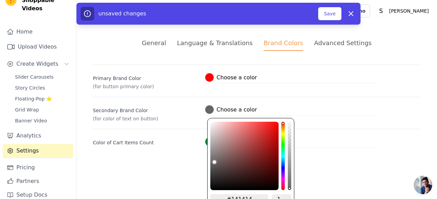
type input "#131313"
type input "#121212"
type input "#111111"
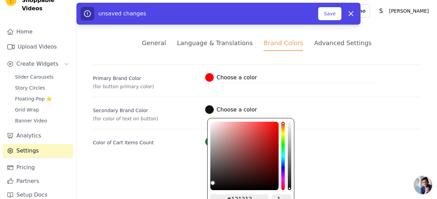
type input "#111111"
type input "#0f0f0f"
type input "#0d0d0d"
drag, startPoint x: 216, startPoint y: 131, endPoint x: 171, endPoint y: 64, distance: 80.6
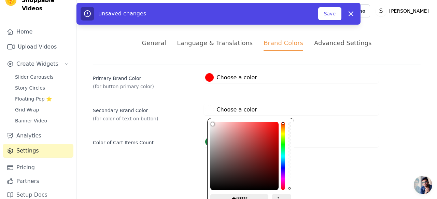
click at [171, 64] on div "General Language & Translations Brand Colors Advanced Settings unsaved changes …" at bounding box center [256, 93] width 360 height 142
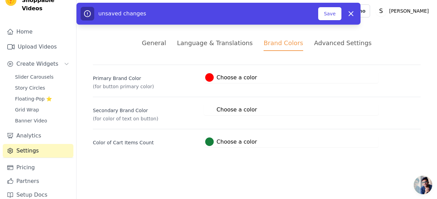
click at [175, 105] on label "Secondary Brand Color" at bounding box center [145, 109] width 105 height 10
click at [211, 144] on div at bounding box center [209, 141] width 9 height 9
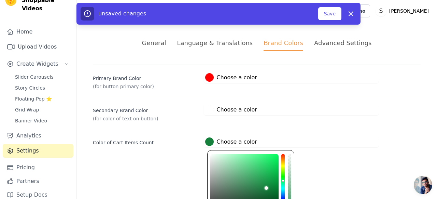
scroll to position [47, 0]
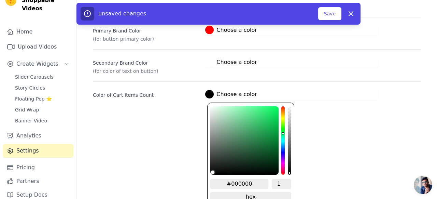
drag, startPoint x: 213, startPoint y: 148, endPoint x: 195, endPoint y: 216, distance: 69.8
click at [195, 116] on html "Vizup Shoppable Videos Home Upload Videos Create Widgets Slider Carousels Story…" at bounding box center [218, 35] width 437 height 164
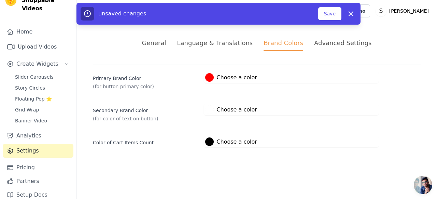
scroll to position [0, 0]
click at [135, 96] on div "Primary Brand Color (for button primary color) #ff0000 Choose a color #ff0000 1…" at bounding box center [257, 106] width 328 height 83
click at [326, 13] on button "Save" at bounding box center [329, 13] width 23 height 13
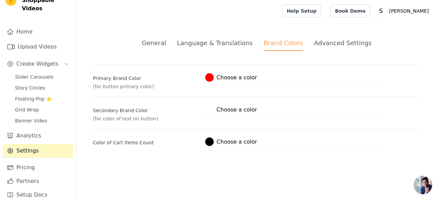
click at [166, 44] on div "General" at bounding box center [154, 42] width 24 height 9
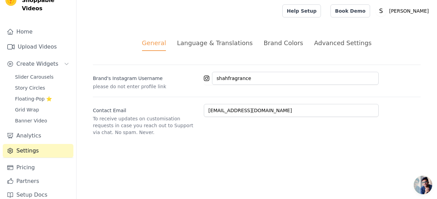
click at [319, 50] on li "Advanced Settings" at bounding box center [342, 44] width 57 height 13
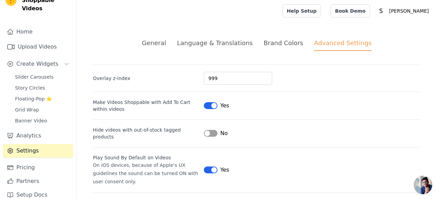
click at [289, 46] on div "Brand Colors" at bounding box center [284, 42] width 40 height 9
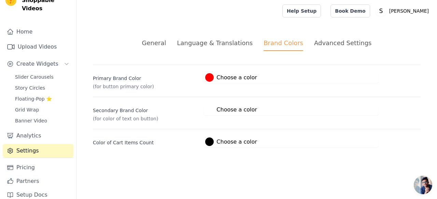
click at [334, 43] on div "Advanced Settings" at bounding box center [342, 42] width 57 height 9
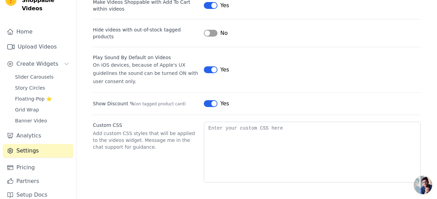
scroll to position [97, 0]
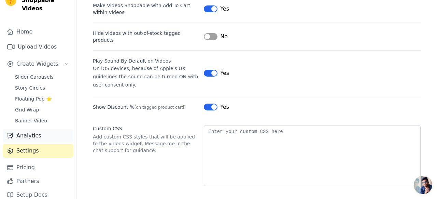
click at [41, 130] on link "Analytics" at bounding box center [38, 136] width 71 height 14
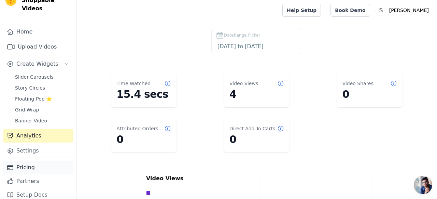
scroll to position [97, 0]
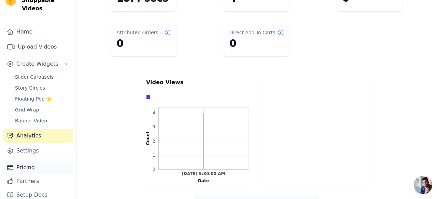
click at [40, 160] on link "Pricing" at bounding box center [38, 167] width 71 height 14
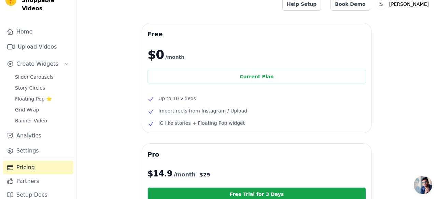
scroll to position [4, 0]
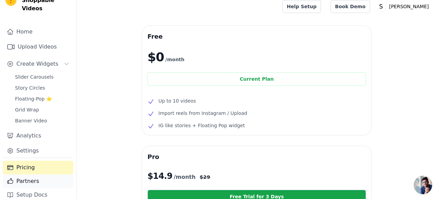
click at [41, 175] on link "Partners" at bounding box center [38, 181] width 71 height 14
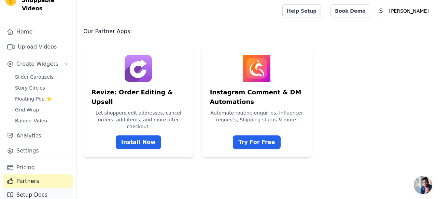
click at [38, 189] on link "Setup Docs" at bounding box center [38, 195] width 71 height 14
click at [32, 116] on link "Banner Video" at bounding box center [42, 121] width 62 height 10
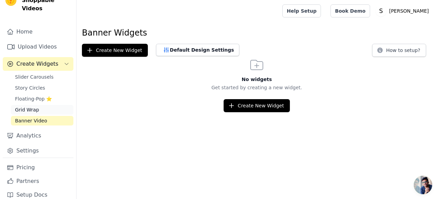
click at [31, 105] on link "Grid Wrap" at bounding box center [42, 110] width 62 height 10
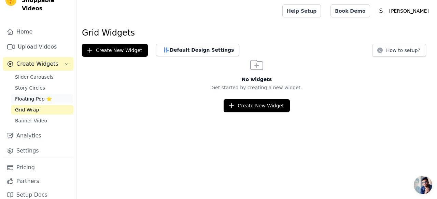
click at [31, 95] on span "Floating-Pop ⭐" at bounding box center [33, 98] width 37 height 7
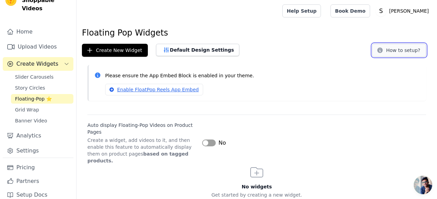
click at [383, 52] on icon at bounding box center [380, 50] width 7 height 7
click at [39, 84] on span "Story Circles" at bounding box center [30, 87] width 30 height 7
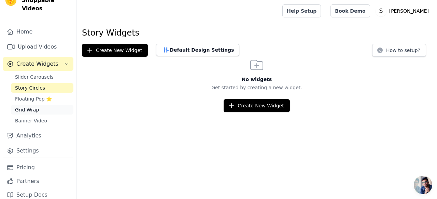
click at [22, 106] on span "Grid Wrap" at bounding box center [27, 109] width 24 height 7
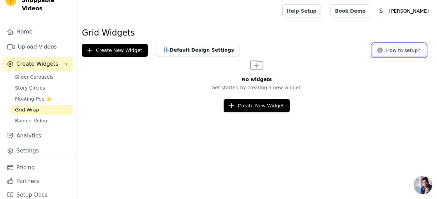
click at [394, 46] on button "How to setup?" at bounding box center [399, 50] width 54 height 13
click at [38, 84] on span "Story Circles" at bounding box center [30, 87] width 30 height 7
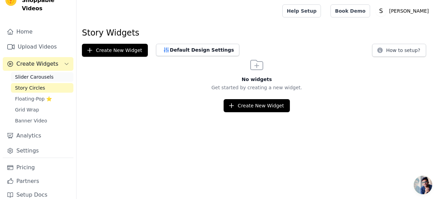
click at [39, 73] on span "Slider Carousels" at bounding box center [34, 76] width 39 height 7
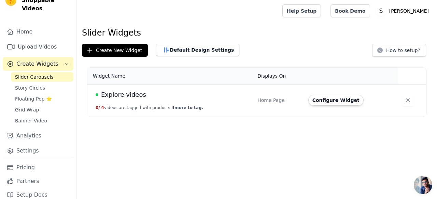
click at [278, 100] on div "Home Page" at bounding box center [278, 100] width 43 height 7
click at [343, 103] on button "Configure Widget" at bounding box center [335, 100] width 55 height 11
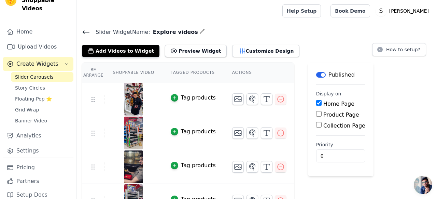
click at [203, 73] on th "Tagged Products" at bounding box center [192, 72] width 61 height 19
click at [236, 69] on th "Actions" at bounding box center [259, 72] width 70 height 19
click at [243, 56] on button "Customize Design" at bounding box center [265, 51] width 67 height 12
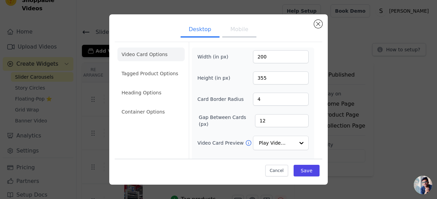
scroll to position [95, 0]
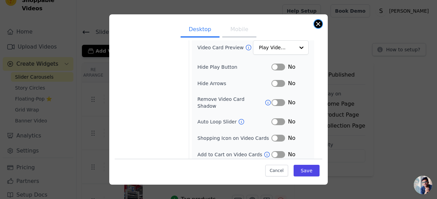
click at [320, 23] on button "Close modal" at bounding box center [318, 24] width 8 height 8
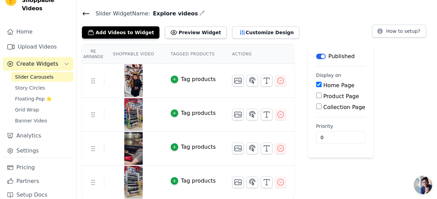
scroll to position [0, 0]
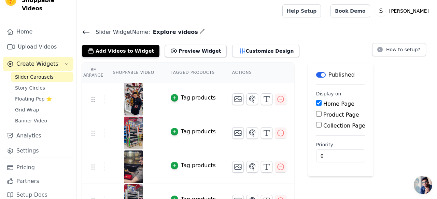
click at [138, 73] on th "Shoppable Video" at bounding box center [133, 72] width 58 height 19
click at [101, 73] on th "Re Arrange" at bounding box center [93, 72] width 23 height 19
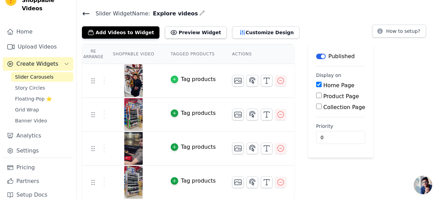
click at [173, 80] on icon "button" at bounding box center [174, 79] width 5 height 5
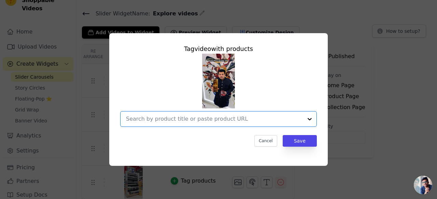
click at [178, 117] on input "text" at bounding box center [214, 119] width 177 height 8
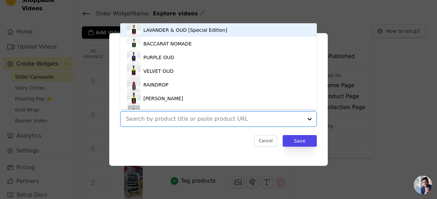
click at [239, 115] on input "text" at bounding box center [214, 119] width 177 height 8
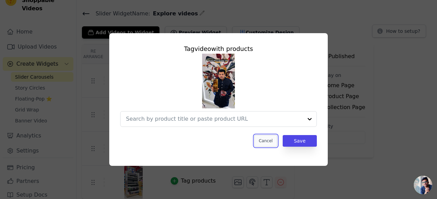
click at [277, 137] on button "Cancel" at bounding box center [265, 141] width 23 height 12
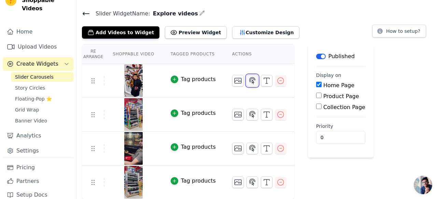
click at [253, 82] on icon "button" at bounding box center [252, 80] width 8 height 8
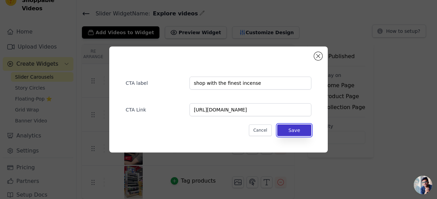
click at [283, 130] on button "Save" at bounding box center [294, 130] width 34 height 12
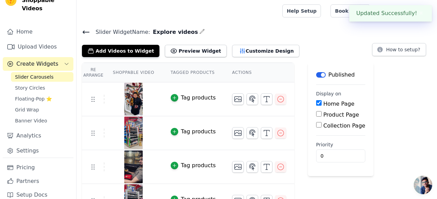
scroll to position [18, 0]
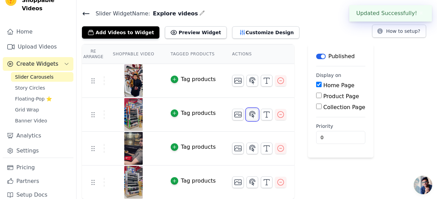
click at [255, 117] on button "button" at bounding box center [252, 115] width 12 height 12
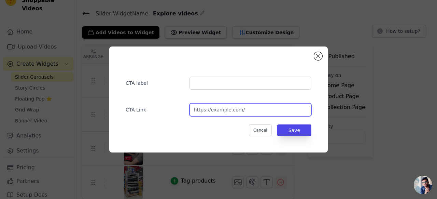
click at [199, 106] on input "url" at bounding box center [250, 109] width 122 height 13
paste input "https://www.shahfragrance.com/collections/frontpage"
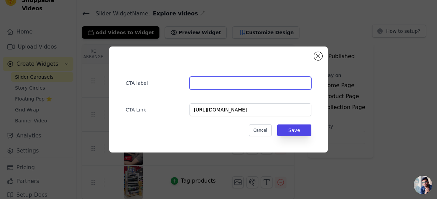
click at [211, 81] on input "text" at bounding box center [250, 82] width 122 height 13
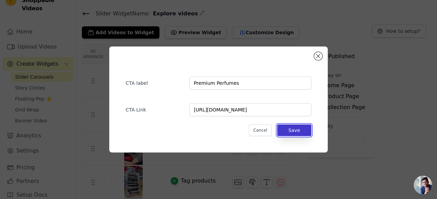
click at [293, 128] on button "Save" at bounding box center [294, 130] width 34 height 12
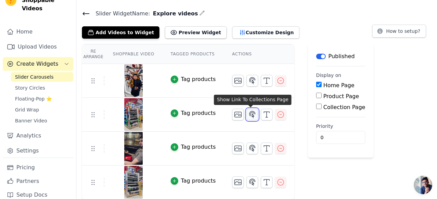
click at [251, 115] on icon "button" at bounding box center [253, 114] width 6 height 6
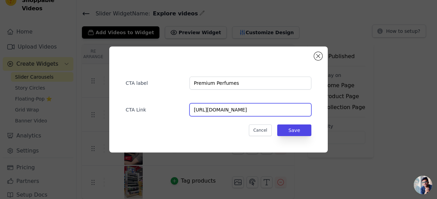
click at [255, 112] on input "https://www.shahfragrance.com/collections/frontpage" at bounding box center [250, 109] width 122 height 13
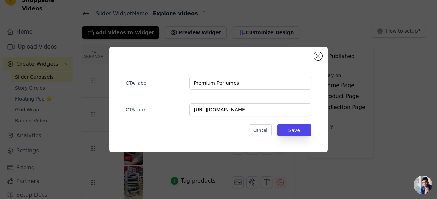
click at [224, 176] on div "CTA label Premium Perfumes CTA Link https://www.shahfragrance.com/collections/f…" at bounding box center [218, 99] width 437 height 199
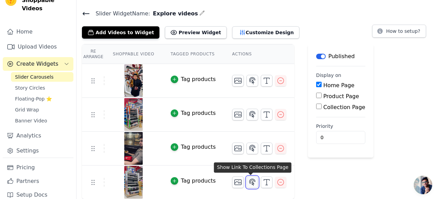
click at [250, 186] on button "button" at bounding box center [252, 182] width 12 height 12
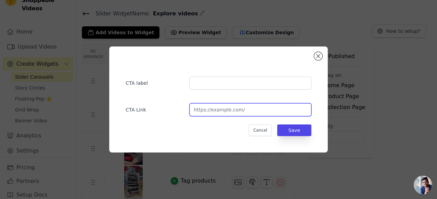
click at [241, 109] on input "url" at bounding box center [250, 109] width 122 height 13
click at [209, 106] on input "url" at bounding box center [250, 109] width 122 height 13
paste input "https://www.shahfragrance.com/collections/perfumes"
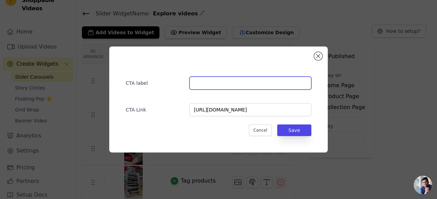
click at [266, 84] on input "text" at bounding box center [250, 82] width 122 height 13
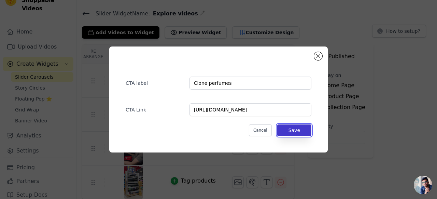
click at [303, 132] on button "Save" at bounding box center [294, 130] width 34 height 12
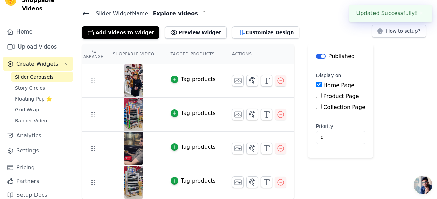
click at [316, 97] on input "Product Page" at bounding box center [318, 95] width 5 height 5
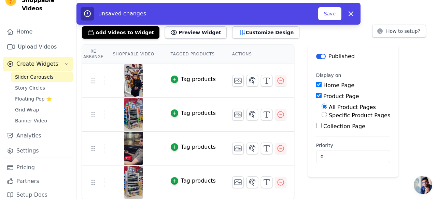
click at [318, 123] on input "Collection Page" at bounding box center [318, 125] width 5 height 5
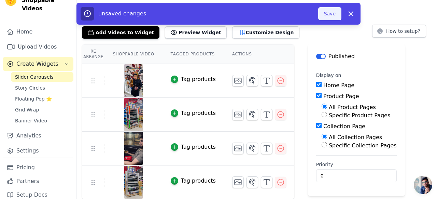
click at [328, 12] on button "Save" at bounding box center [329, 13] width 23 height 13
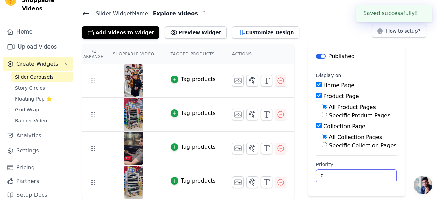
click at [329, 171] on input "0" at bounding box center [356, 175] width 81 height 13
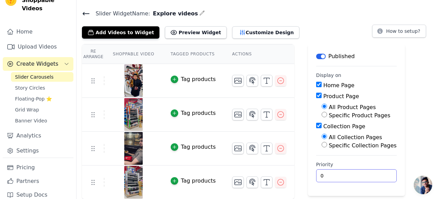
click at [329, 171] on input "0" at bounding box center [356, 175] width 81 height 13
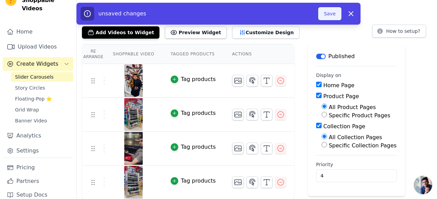
click at [332, 15] on button "Save" at bounding box center [329, 13] width 23 height 13
click at [336, 16] on button "Save" at bounding box center [329, 13] width 23 height 13
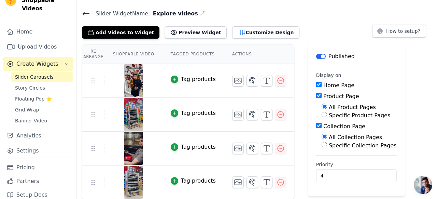
scroll to position [0, 0]
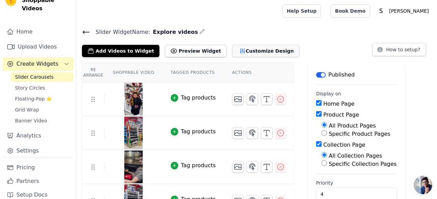
click at [233, 49] on button "Customize Design" at bounding box center [265, 51] width 67 height 12
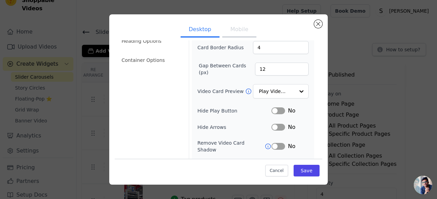
scroll to position [38, 0]
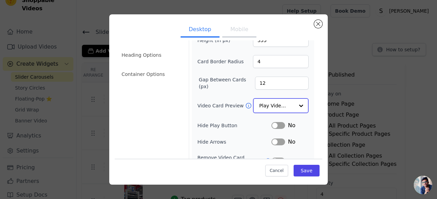
click at [280, 105] on input "Video Card Preview" at bounding box center [276, 106] width 35 height 14
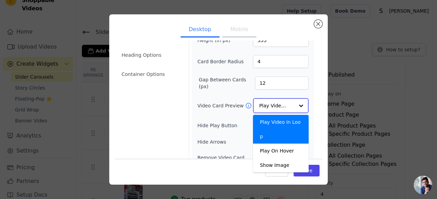
click at [276, 104] on input "Video Card Preview" at bounding box center [276, 106] width 35 height 14
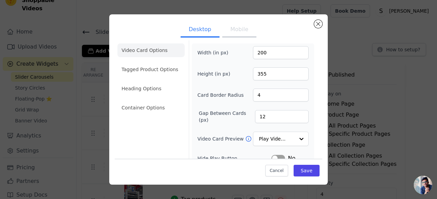
scroll to position [0, 0]
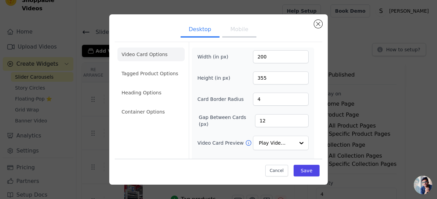
click at [311, 24] on ul "Desktop Mobile" at bounding box center [219, 30] width 208 height 20
click at [281, 164] on div "Cancel Save" at bounding box center [219, 168] width 208 height 20
click at [300, 168] on button "Save" at bounding box center [307, 171] width 26 height 12
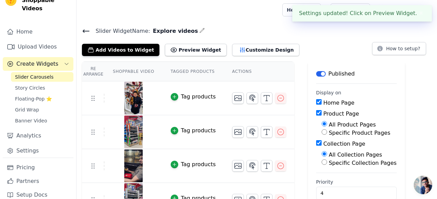
scroll to position [18, 0]
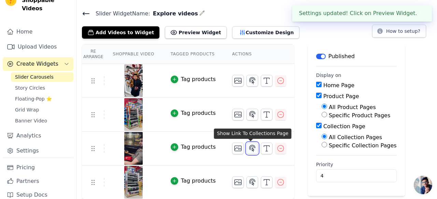
click at [253, 148] on icon "button" at bounding box center [252, 148] width 8 height 8
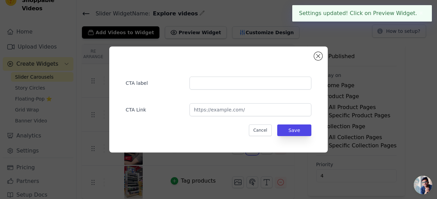
scroll to position [0, 0]
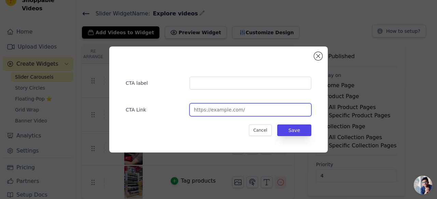
click at [213, 111] on input "url" at bounding box center [250, 109] width 122 height 13
paste input "https://www.shahfragrance.com/collections/parfume-india"
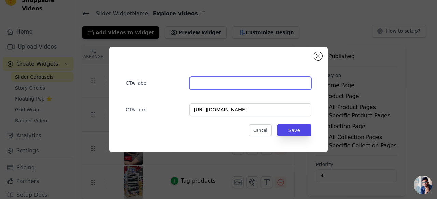
click at [232, 82] on input "text" at bounding box center [250, 82] width 122 height 13
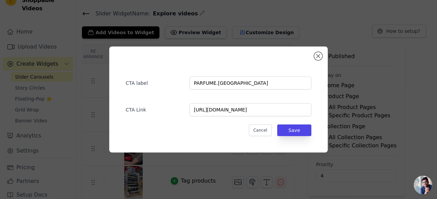
click at [292, 140] on div "CTA label PARFUME.INDIA CTA Link https://www.shahfragrance.com/collections/parf…" at bounding box center [218, 99] width 197 height 84
click at [292, 130] on button "Save" at bounding box center [294, 130] width 34 height 12
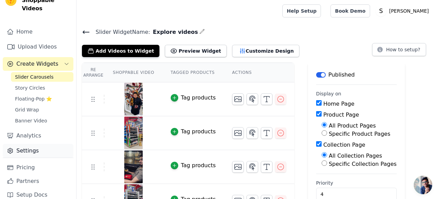
click at [41, 148] on link "Settings" at bounding box center [38, 151] width 71 height 14
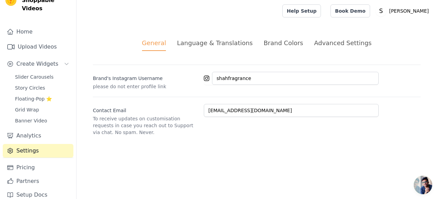
click at [274, 49] on li "Brand Colors" at bounding box center [284, 44] width 40 height 13
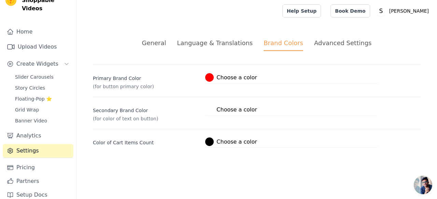
click at [321, 36] on div "General Language & Translations Brand Colors Advanced Settings unsaved changes …" at bounding box center [256, 93] width 360 height 142
click at [321, 44] on div "Advanced Settings" at bounding box center [342, 42] width 57 height 9
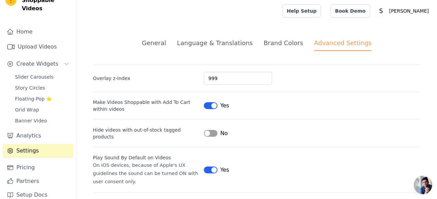
click at [166, 44] on div "General" at bounding box center [154, 42] width 24 height 9
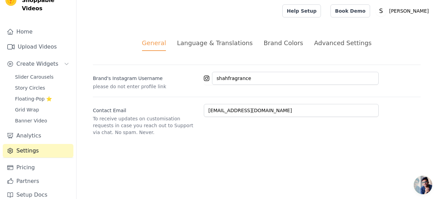
click at [210, 48] on li "Language & Translations" at bounding box center [215, 44] width 76 height 13
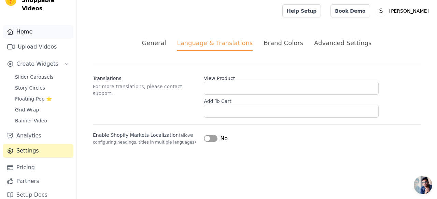
click at [30, 26] on link "Home" at bounding box center [38, 32] width 71 height 14
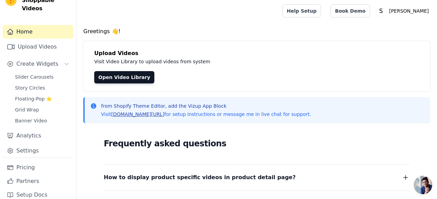
click at [136, 115] on link "vizupcommerce.com/docs" at bounding box center [137, 113] width 53 height 5
click at [29, 83] on link "Story Circles" at bounding box center [42, 88] width 62 height 10
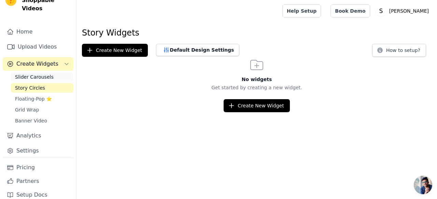
click at [29, 73] on span "Slider Carousels" at bounding box center [34, 76] width 39 height 7
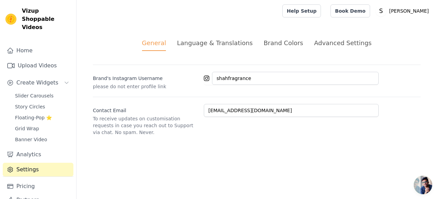
click at [282, 40] on div "Brand Colors" at bounding box center [284, 42] width 40 height 9
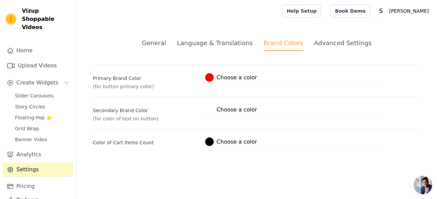
click at [336, 49] on li "Advanced Settings" at bounding box center [342, 44] width 57 height 13
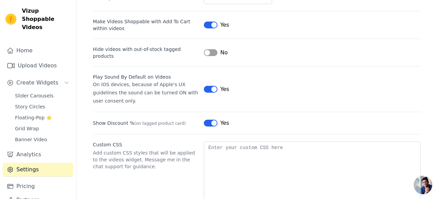
scroll to position [100, 0]
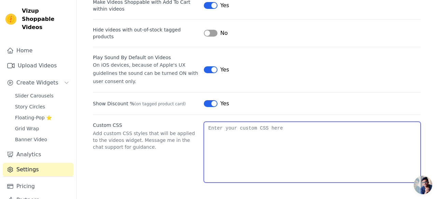
click at [257, 147] on textarea "Custom CSS" at bounding box center [312, 152] width 217 height 61
paste textarea "/* Make title larger and centered */ .vizup-banner-custom-title { font-size: 24…"
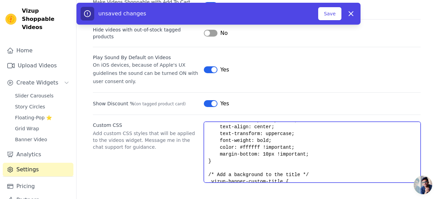
scroll to position [0, 0]
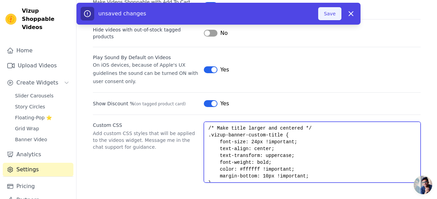
type textarea "/* Make title larger and centered */ .vizup-banner-custom-title { font-size: 24…"
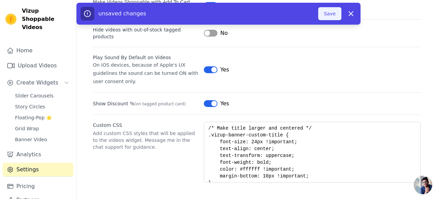
click at [332, 19] on button "Save" at bounding box center [329, 13] width 23 height 13
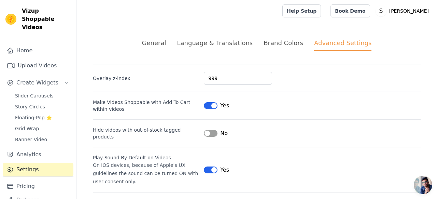
scroll to position [100, 0]
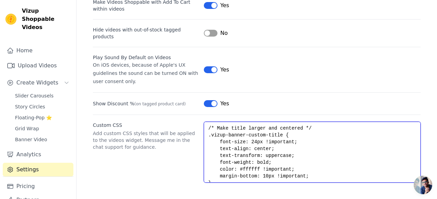
drag, startPoint x: 335, startPoint y: 180, endPoint x: 192, endPoint y: 97, distance: 164.8
click at [192, 97] on div "Overlay z-index 999 Make Videos Shoppable with Add To Cart within videos Label …" at bounding box center [257, 73] width 328 height 218
type textarea "/* Add a background to the title */ .vizup-banner-custom-title { background: rg…"
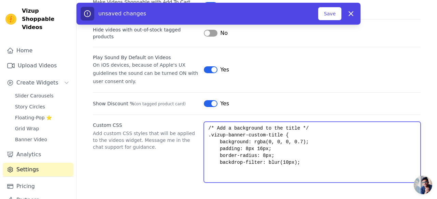
drag, startPoint x: 206, startPoint y: 127, endPoint x: 340, endPoint y: 210, distance: 157.8
click at [340, 198] on html "Vizup Shoppable Videos Home Upload Videos Create Widgets Slider Carousels Story…" at bounding box center [218, 49] width 437 height 299
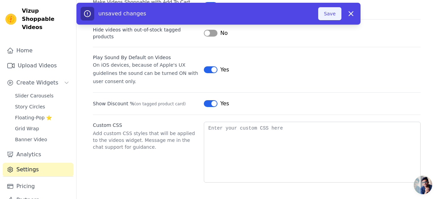
click at [331, 13] on button "Save" at bounding box center [329, 13] width 23 height 13
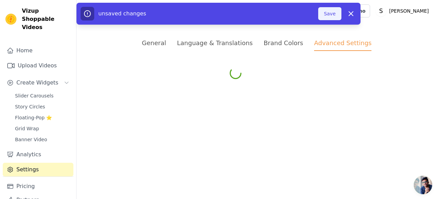
scroll to position [0, 0]
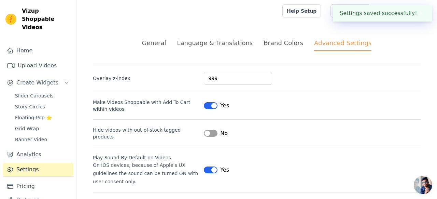
click at [282, 42] on div "Brand Colors" at bounding box center [284, 42] width 40 height 9
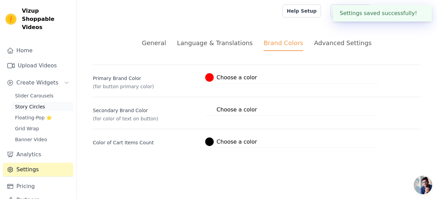
click at [44, 102] on link "Story Circles" at bounding box center [42, 107] width 62 height 10
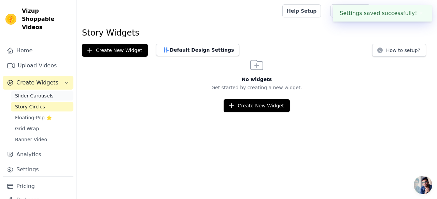
click at [44, 92] on span "Slider Carousels" at bounding box center [34, 95] width 39 height 7
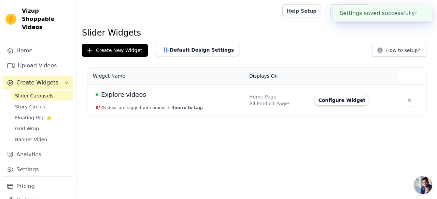
click at [239, 96] on div "Explore videos" at bounding box center [168, 95] width 145 height 10
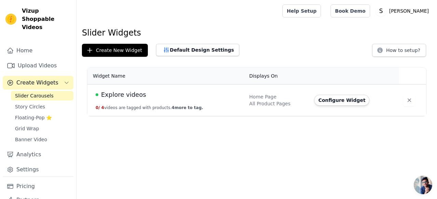
click at [310, 100] on td "Home Page All Product Pages" at bounding box center [277, 100] width 65 height 32
click at [322, 100] on button "Configure Widget" at bounding box center [341, 100] width 55 height 11
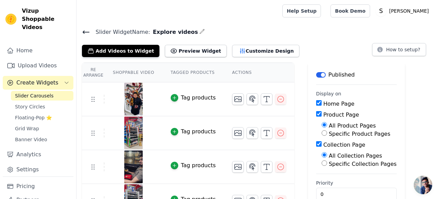
scroll to position [18, 0]
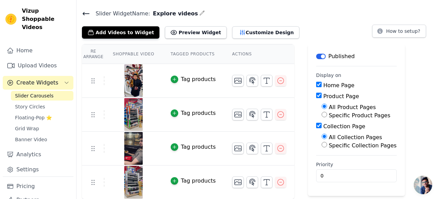
click at [217, 111] on td "Tag products" at bounding box center [192, 115] width 61 height 34
click at [201, 37] on button "Preview Widget" at bounding box center [195, 32] width 61 height 12
click at [237, 55] on th "Actions" at bounding box center [259, 53] width 70 height 19
click at [25, 134] on link "Banner Video" at bounding box center [42, 139] width 62 height 10
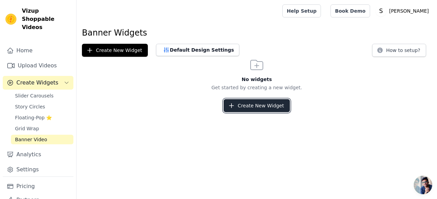
click at [254, 100] on button "Create New Widget" at bounding box center [257, 105] width 66 height 13
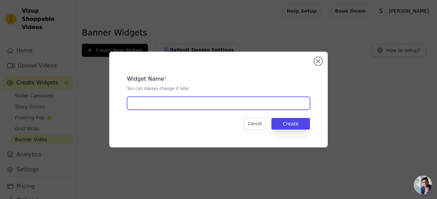
click at [251, 102] on input "text" at bounding box center [218, 103] width 183 height 13
type input "shah"
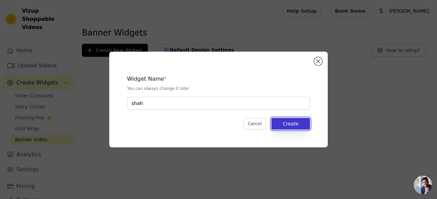
click at [286, 127] on button "Create" at bounding box center [290, 124] width 39 height 12
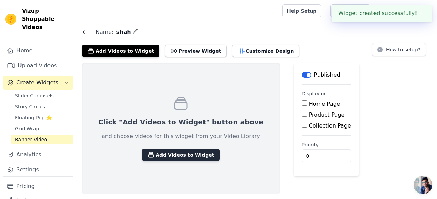
click at [190, 158] on button "Add Videos to Widget" at bounding box center [180, 154] width 77 height 12
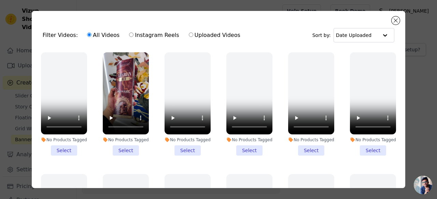
click at [128, 149] on li "No Products Tagged Select" at bounding box center [126, 103] width 46 height 103
click at [0, 0] on input "No Products Tagged Select" at bounding box center [0, 0] width 0 height 0
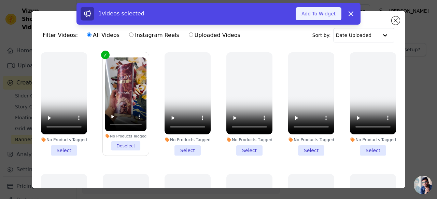
click at [317, 18] on button "Add To Widget" at bounding box center [319, 13] width 46 height 13
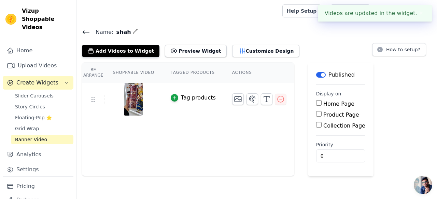
click at [139, 96] on img at bounding box center [133, 99] width 19 height 33
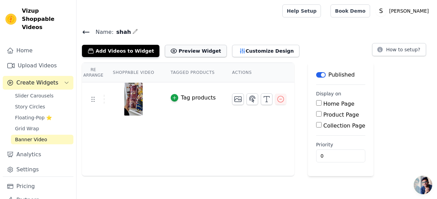
click at [183, 51] on button "Preview Widget" at bounding box center [195, 51] width 61 height 12
click at [89, 34] on icon at bounding box center [86, 32] width 8 height 8
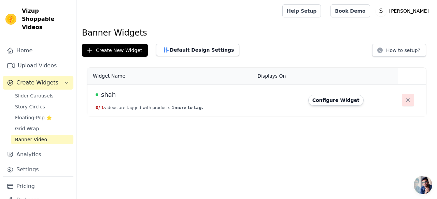
click at [405, 99] on icon "button" at bounding box center [408, 100] width 7 height 7
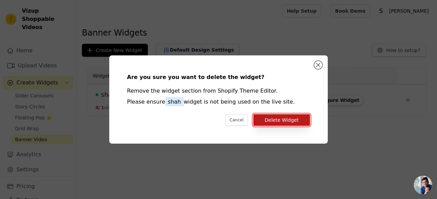
click at [300, 117] on button "Delete Widget" at bounding box center [281, 120] width 57 height 12
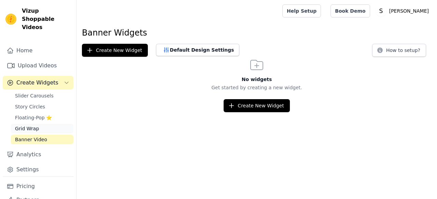
click at [51, 124] on link "Grid Wrap" at bounding box center [42, 129] width 62 height 10
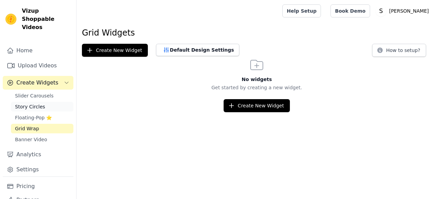
click at [47, 102] on link "Story Circles" at bounding box center [42, 107] width 62 height 10
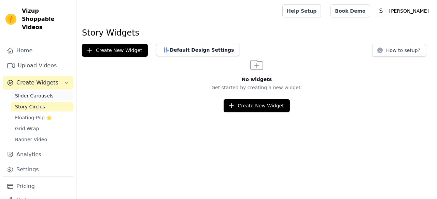
click at [46, 92] on span "Slider Carousels" at bounding box center [34, 95] width 39 height 7
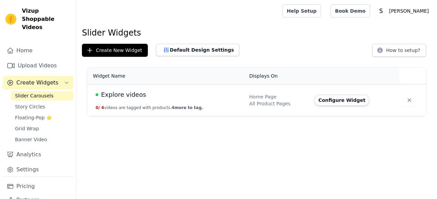
click at [209, 104] on td "Explore videos 0 / 4 videos are tagged with products. 4 more to tag." at bounding box center [166, 100] width 158 height 32
click at [334, 101] on button "Configure Widget" at bounding box center [341, 100] width 55 height 11
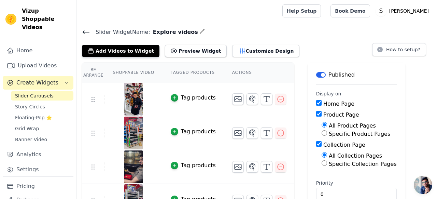
scroll to position [18, 0]
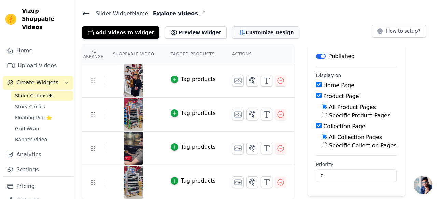
click at [250, 33] on button "Customize Design" at bounding box center [265, 32] width 67 height 12
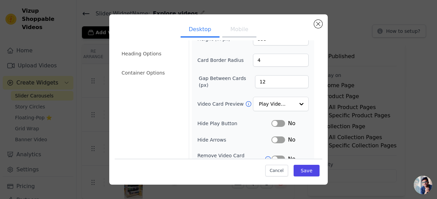
scroll to position [39, 0]
click at [274, 102] on input "Video Card Preview" at bounding box center [276, 104] width 35 height 14
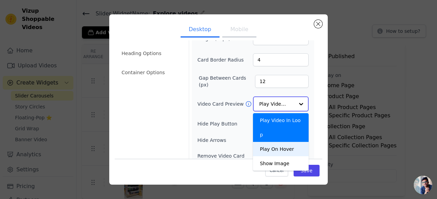
click at [273, 142] on div "Play On Hover" at bounding box center [281, 149] width 56 height 14
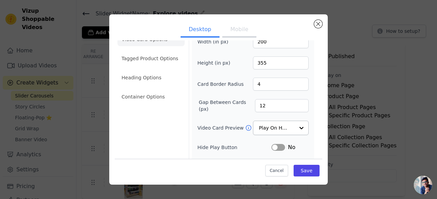
scroll to position [14, 0]
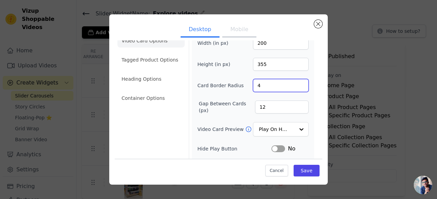
click at [265, 87] on input "4" at bounding box center [281, 85] width 56 height 13
click at [267, 103] on input "12" at bounding box center [282, 106] width 54 height 13
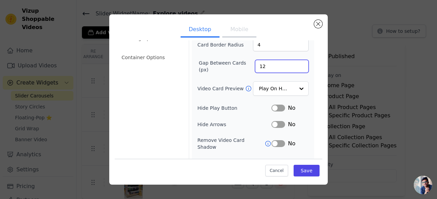
scroll to position [55, 0]
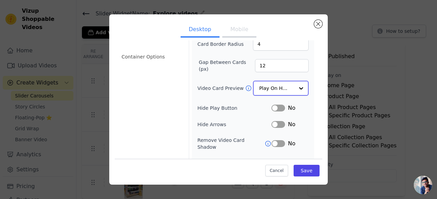
click at [270, 94] on input "Video Card Preview" at bounding box center [276, 88] width 35 height 14
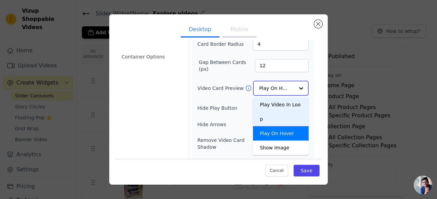
click at [270, 100] on div "Play Video In Loop" at bounding box center [281, 111] width 56 height 29
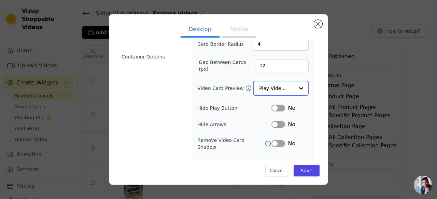
click at [271, 88] on input "Video Card Preview" at bounding box center [276, 88] width 35 height 14
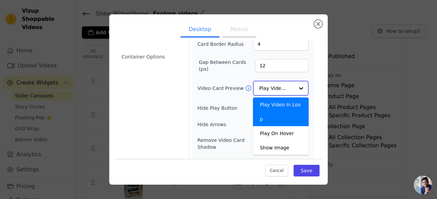
click at [272, 105] on div "Play Video In Loop" at bounding box center [281, 111] width 56 height 29
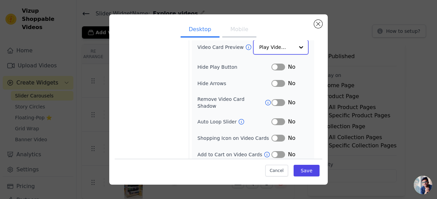
scroll to position [0, 0]
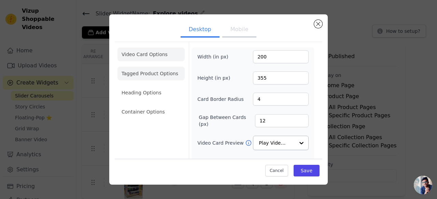
click at [152, 77] on li "Tagged Product Options" at bounding box center [150, 74] width 67 height 14
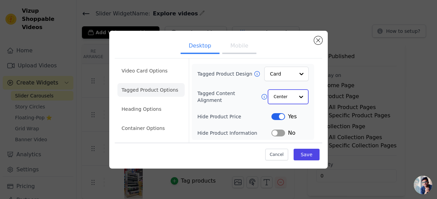
click at [281, 100] on input "Tagged Content Alignment" at bounding box center [284, 97] width 20 height 14
click at [285, 75] on input "Tagged Product Design" at bounding box center [282, 74] width 24 height 14
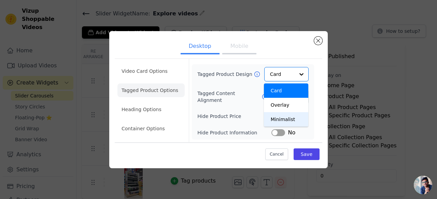
click at [240, 107] on div "Tagged Product Design Card Overlay Minimalist Option Card, selected. You are cu…" at bounding box center [252, 102] width 111 height 70
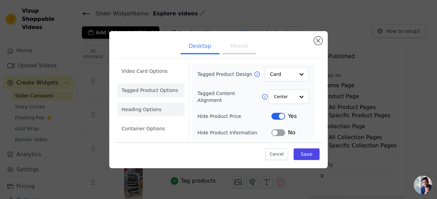
click at [143, 107] on li "Heading Options" at bounding box center [150, 109] width 67 height 14
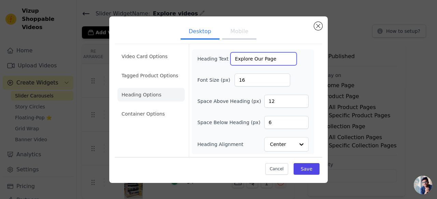
click at [266, 59] on input "Explore Our Page" at bounding box center [263, 58] width 66 height 13
click at [275, 60] on input "Explore Our Page" at bounding box center [263, 58] width 66 height 13
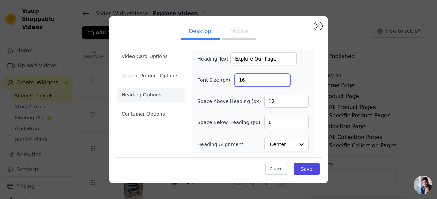
click at [261, 81] on input "16" at bounding box center [263, 79] width 56 height 13
click at [285, 79] on input "17" at bounding box center [263, 79] width 56 height 13
click at [285, 79] on input "18" at bounding box center [263, 79] width 56 height 13
click at [285, 79] on input "19" at bounding box center [263, 79] width 56 height 13
type input "20"
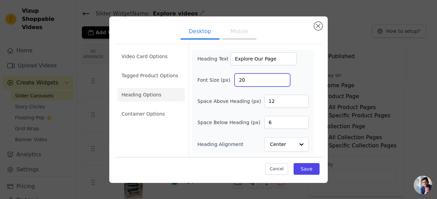
click at [285, 79] on input "20" at bounding box center [263, 79] width 56 height 13
click at [283, 124] on input "6" at bounding box center [286, 122] width 44 height 13
click at [280, 104] on input "12" at bounding box center [286, 101] width 44 height 13
click at [301, 166] on button "Save" at bounding box center [307, 169] width 26 height 12
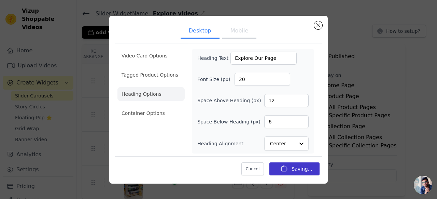
scroll to position [18, 0]
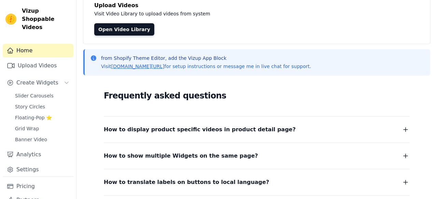
scroll to position [55, 0]
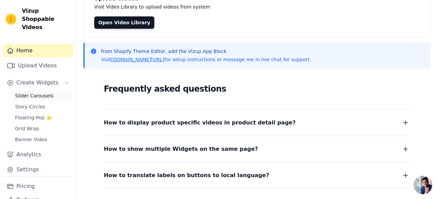
click at [32, 91] on link "Slider Carousels" at bounding box center [42, 96] width 62 height 10
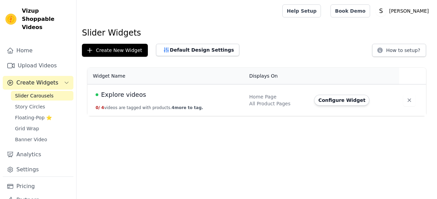
click at [181, 104] on td "Explore videos 0 / 4 videos are tagged with products. 4 more to tag." at bounding box center [166, 100] width 158 height 32
click at [325, 100] on button "Configure Widget" at bounding box center [341, 100] width 55 height 11
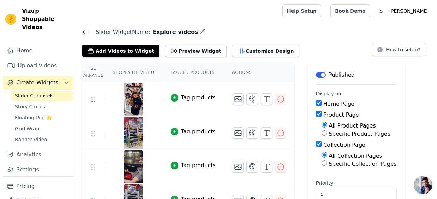
scroll to position [18, 0]
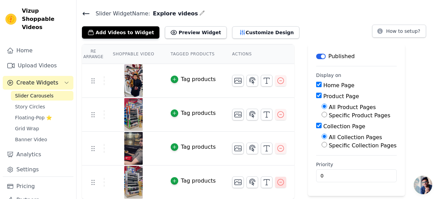
click at [277, 182] on icon "button" at bounding box center [281, 182] width 8 height 8
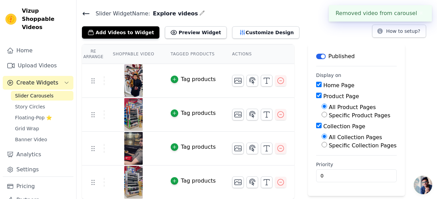
scroll to position [15, 0]
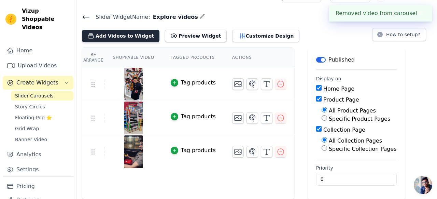
click at [115, 37] on button "Add Videos to Widget" at bounding box center [120, 36] width 77 height 12
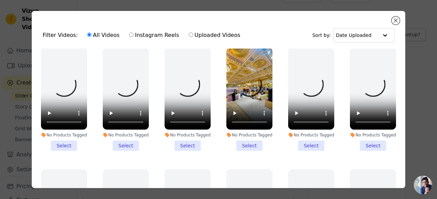
scroll to position [245, 0]
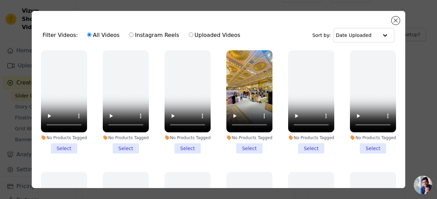
click at [247, 151] on li "No Products Tagged Select" at bounding box center [249, 101] width 46 height 103
click at [0, 0] on input "No Products Tagged Select" at bounding box center [0, 0] width 0 height 0
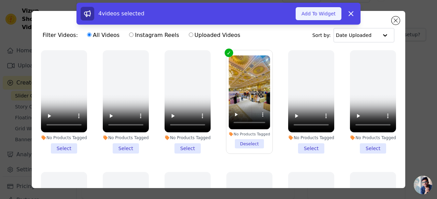
click at [317, 14] on button "Add To Widget" at bounding box center [319, 13] width 46 height 13
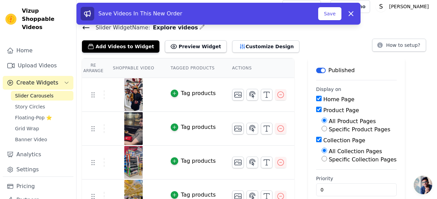
scroll to position [0, 0]
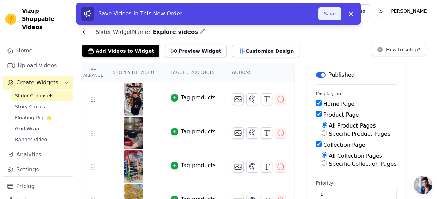
click at [330, 13] on button "Save" at bounding box center [329, 13] width 23 height 13
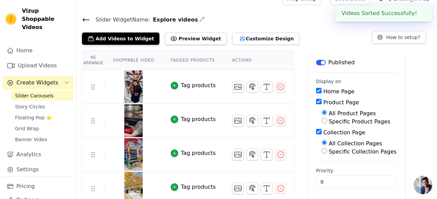
scroll to position [18, 0]
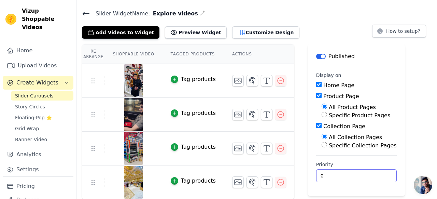
click at [327, 174] on input "0" at bounding box center [356, 175] width 81 height 13
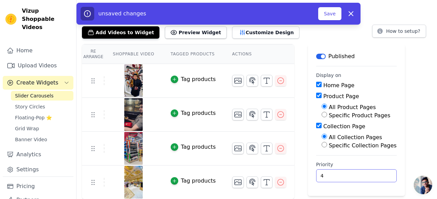
type input "4"
click at [416, 92] on div "Re Arrange Shoppable Video Tagged Products Actions Tag products Tag products Ta…" at bounding box center [256, 121] width 360 height 155
click at [322, 12] on button "Save" at bounding box center [329, 13] width 23 height 13
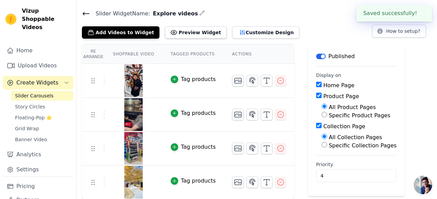
click at [336, 15] on h4 "Slider Widget Name: Explore videos" at bounding box center [257, 13] width 350 height 9
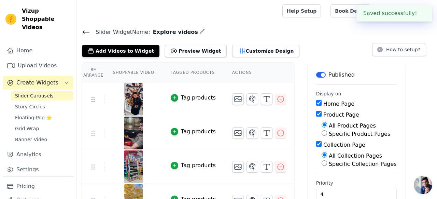
click at [422, 13] on button "✖" at bounding box center [421, 13] width 8 height 8
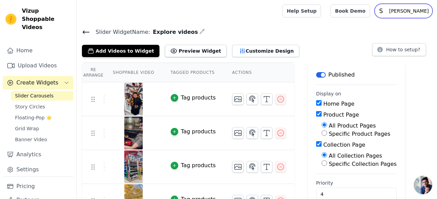
click at [410, 14] on p "[PERSON_NAME]" at bounding box center [408, 11] width 45 height 12
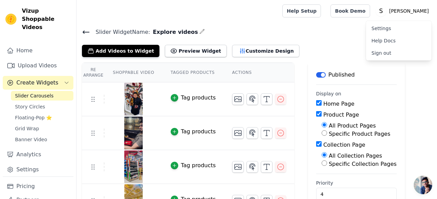
click at [401, 25] on link "Settings" at bounding box center [399, 28] width 66 height 12
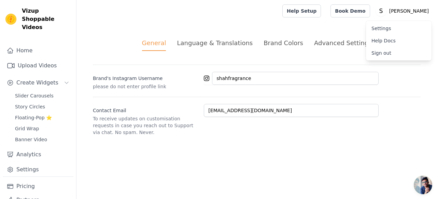
click at [391, 42] on link "Help Docs" at bounding box center [399, 40] width 66 height 12
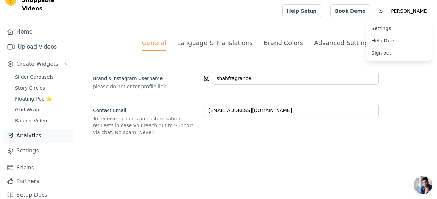
click at [27, 129] on link "Analytics" at bounding box center [38, 136] width 71 height 14
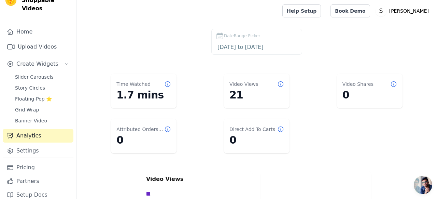
click at [246, 93] on dd "21" at bounding box center [256, 95] width 55 height 12
click at [284, 83] on div "Video Views 21" at bounding box center [257, 91] width 66 height 34
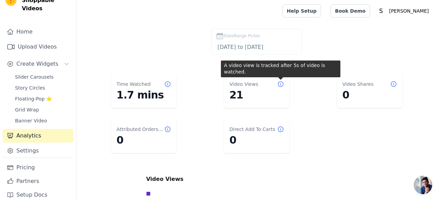
click at [282, 84] on icon at bounding box center [280, 84] width 7 height 7
click at [280, 84] on icon at bounding box center [280, 84] width 7 height 7
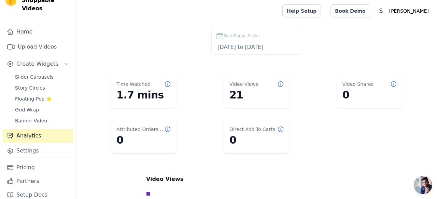
click at [280, 84] on icon at bounding box center [280, 84] width 7 height 7
click at [45, 144] on link "Settings" at bounding box center [38, 151] width 71 height 14
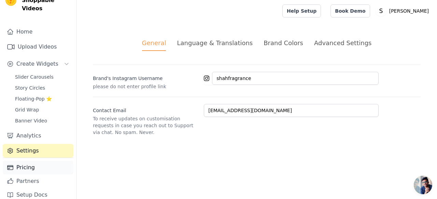
click at [30, 160] on link "Pricing" at bounding box center [38, 167] width 71 height 14
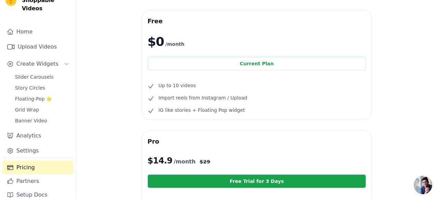
scroll to position [21, 0]
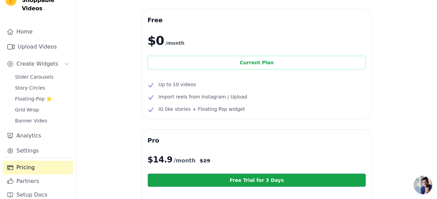
click at [280, 63] on div "Current Plan" at bounding box center [256, 63] width 218 height 14
click at [266, 63] on div "Current Plan" at bounding box center [256, 63] width 218 height 14
click at [55, 174] on link "Partners" at bounding box center [38, 181] width 71 height 14
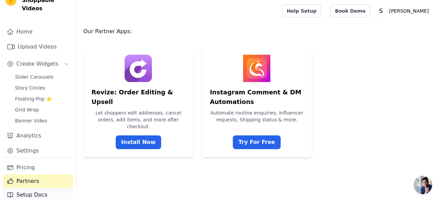
click at [48, 188] on link "Setup Docs" at bounding box center [38, 195] width 71 height 14
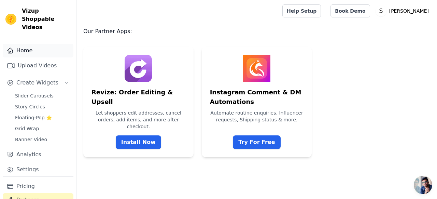
click at [22, 44] on link "Home" at bounding box center [38, 51] width 71 height 14
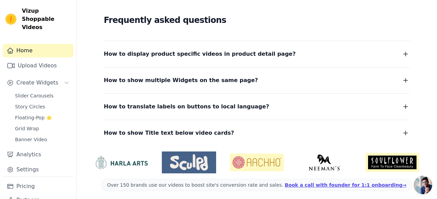
scroll to position [126, 0]
